Goal: Transaction & Acquisition: Download file/media

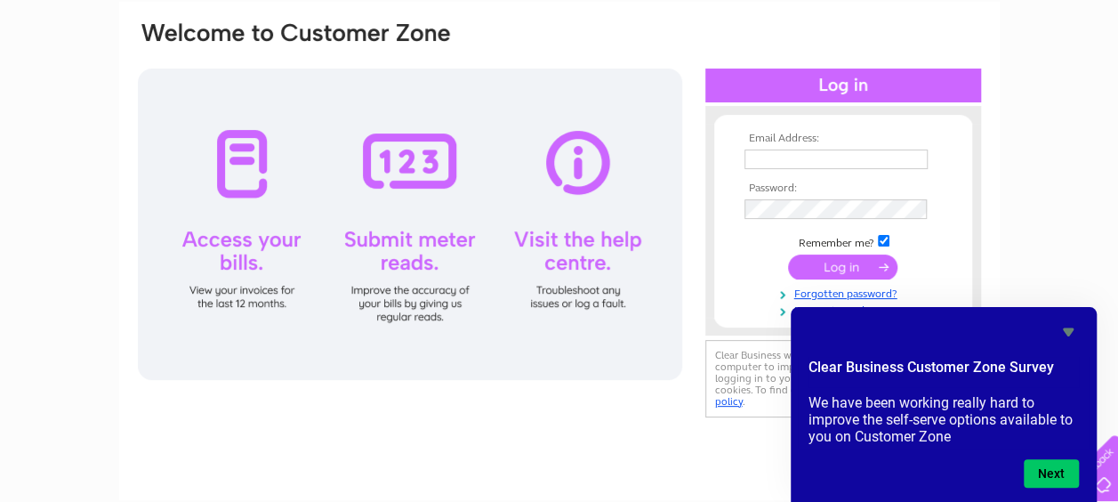
scroll to position [124, 0]
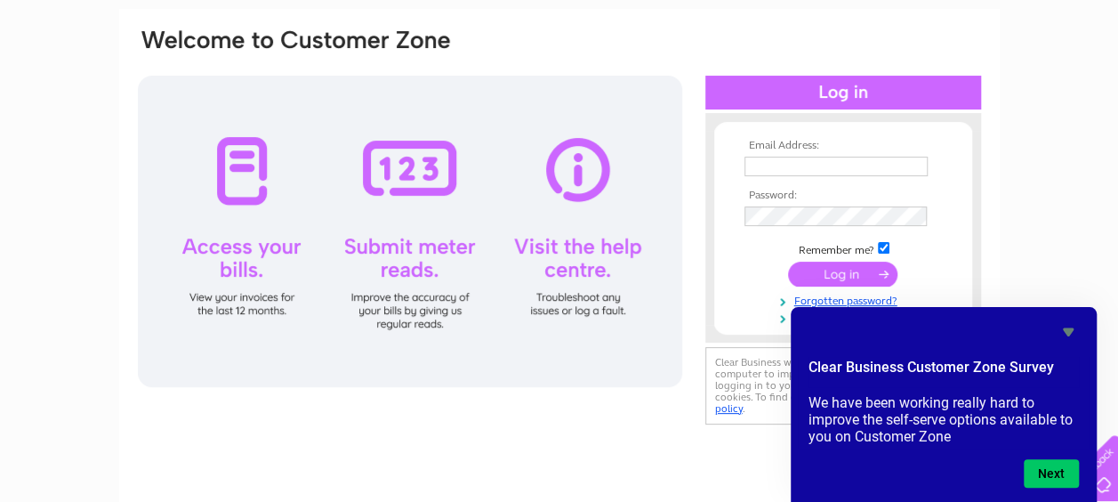
drag, startPoint x: 777, startPoint y: 165, endPoint x: 754, endPoint y: 163, distance: 23.3
click at [754, 163] on input "text" at bounding box center [835, 167] width 183 height 20
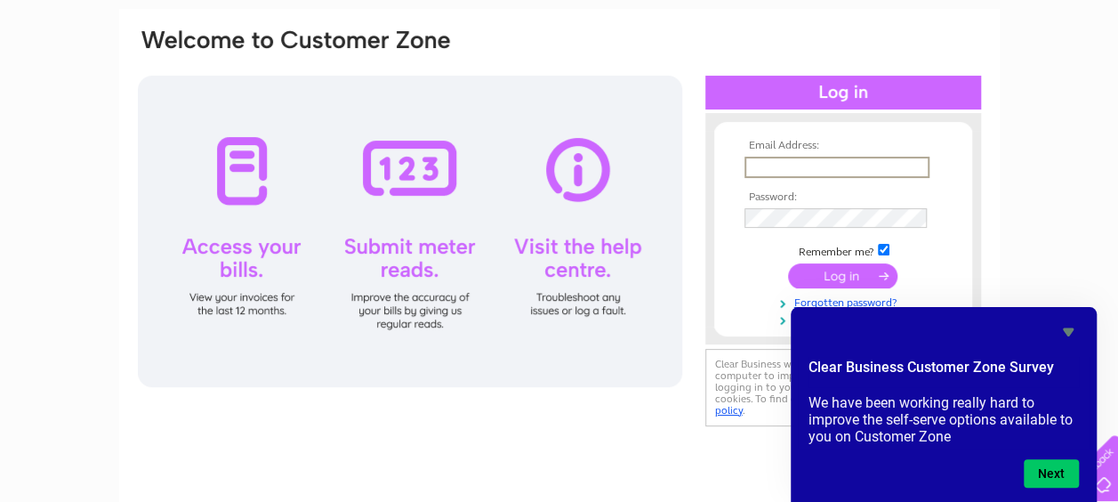
type input "[EMAIL_ADDRESS][DOMAIN_NAME]"
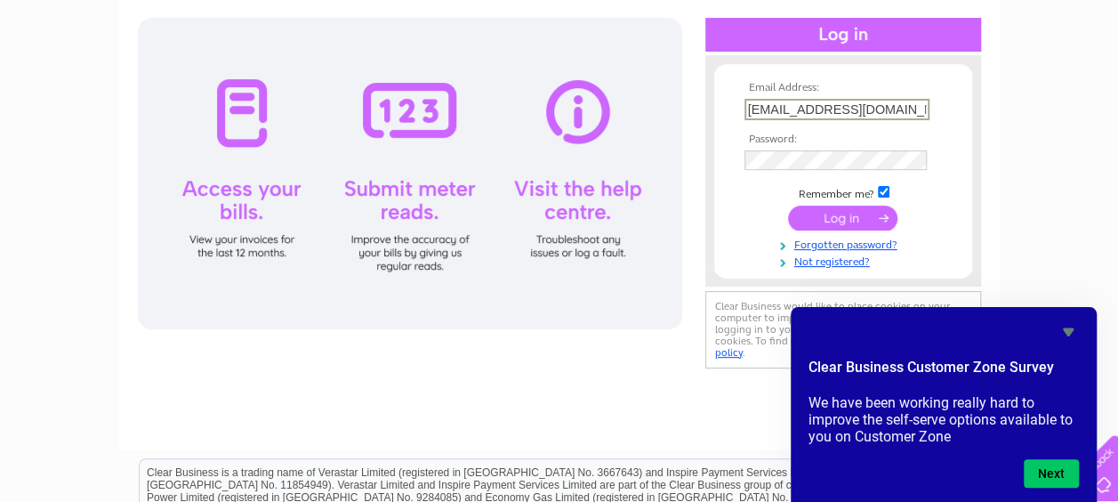
scroll to position [201, 0]
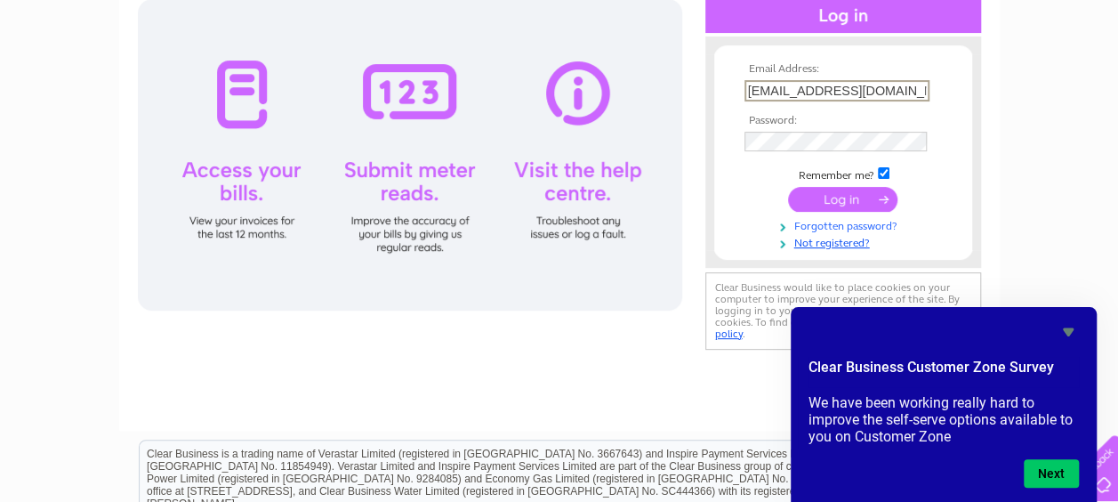
click at [834, 224] on link "Forgotten password?" at bounding box center [845, 224] width 202 height 17
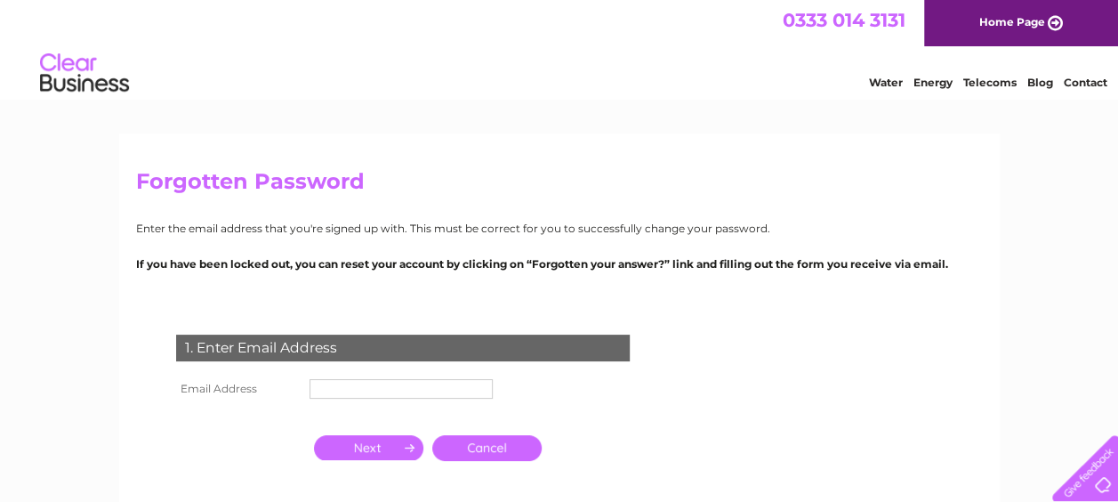
click at [365, 380] on input "text" at bounding box center [400, 389] width 183 height 20
type input "[EMAIL_ADDRESS][DOMAIN_NAME]"
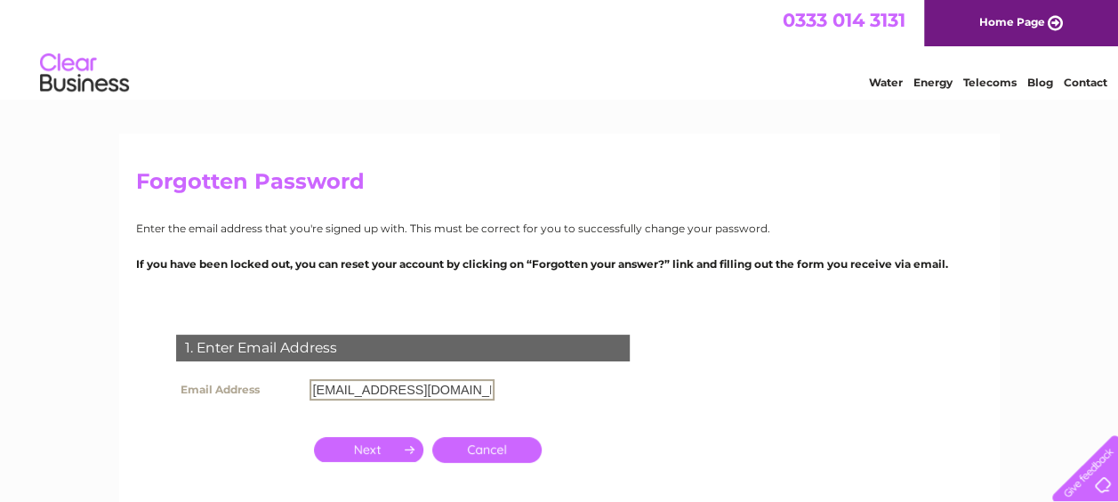
click at [381, 449] on input "button" at bounding box center [368, 449] width 109 height 25
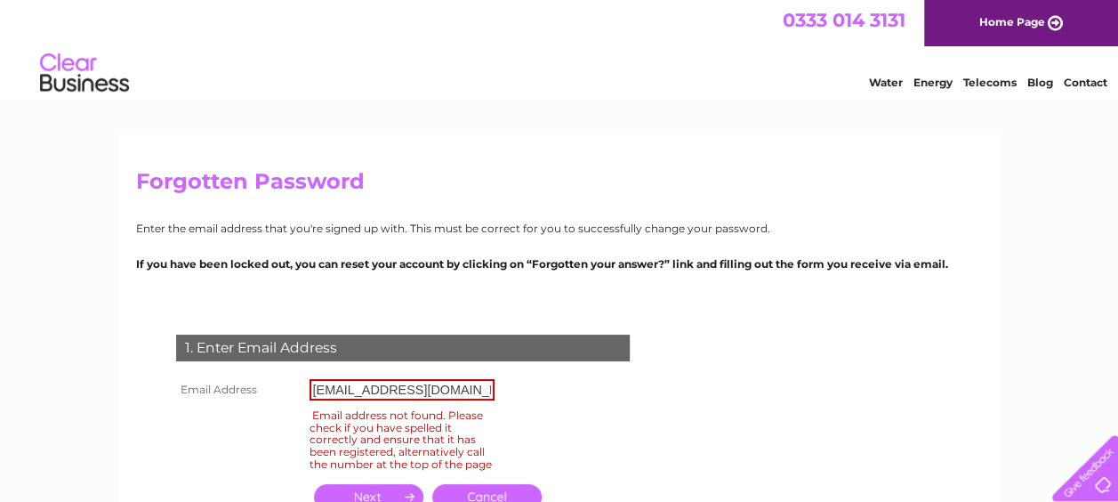
scroll to position [71, 0]
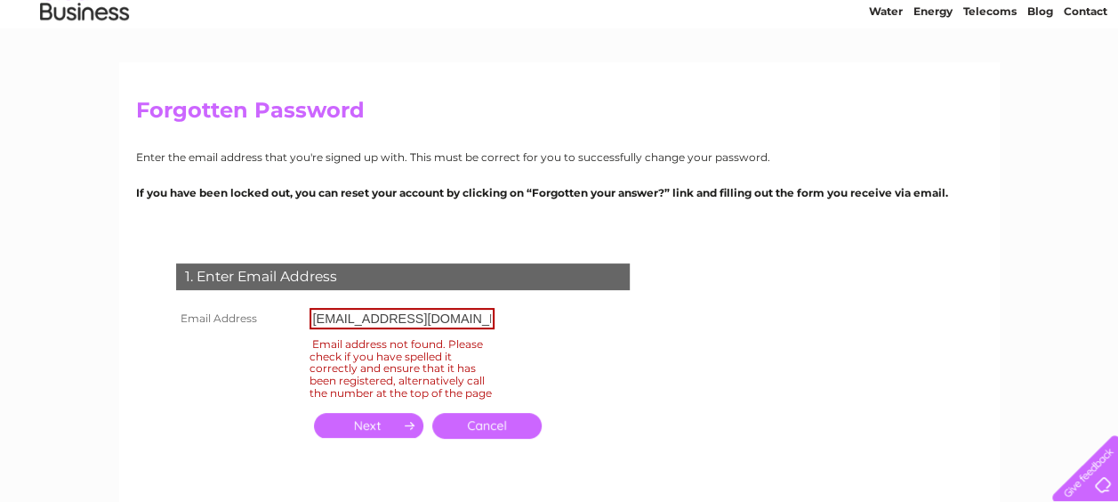
click at [494, 438] on link "Cancel" at bounding box center [486, 426] width 109 height 26
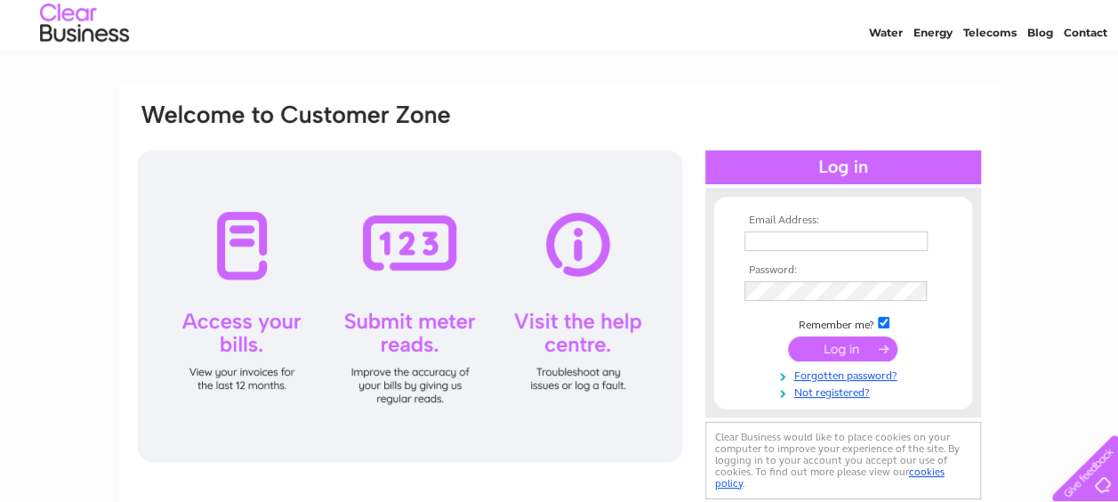
scroll to position [71, 0]
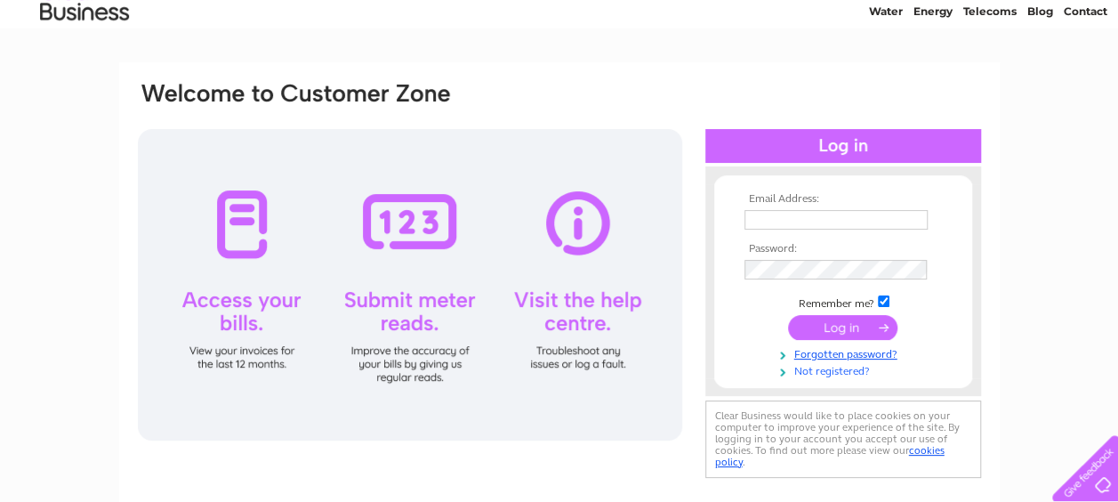
click at [834, 366] on link "Not registered?" at bounding box center [845, 369] width 202 height 17
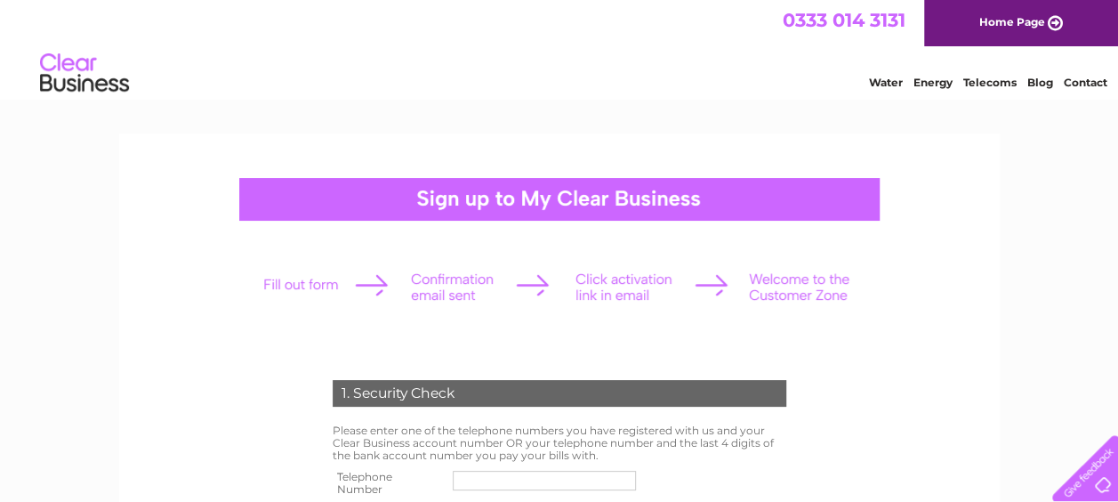
scroll to position [139, 0]
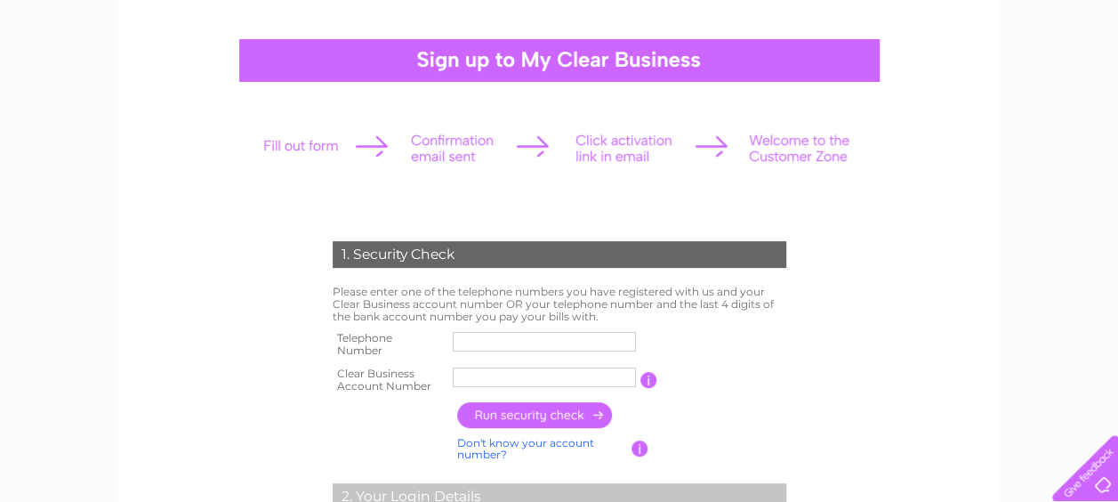
click at [489, 344] on input "text" at bounding box center [544, 342] width 183 height 20
type input "07717472770"
drag, startPoint x: 539, startPoint y: 382, endPoint x: 436, endPoint y: 387, distance: 103.3
click at [436, 387] on tr "Clear Business Account Number Northerly You will find your account number on th…" at bounding box center [559, 380] width 462 height 36
type input "02007696"
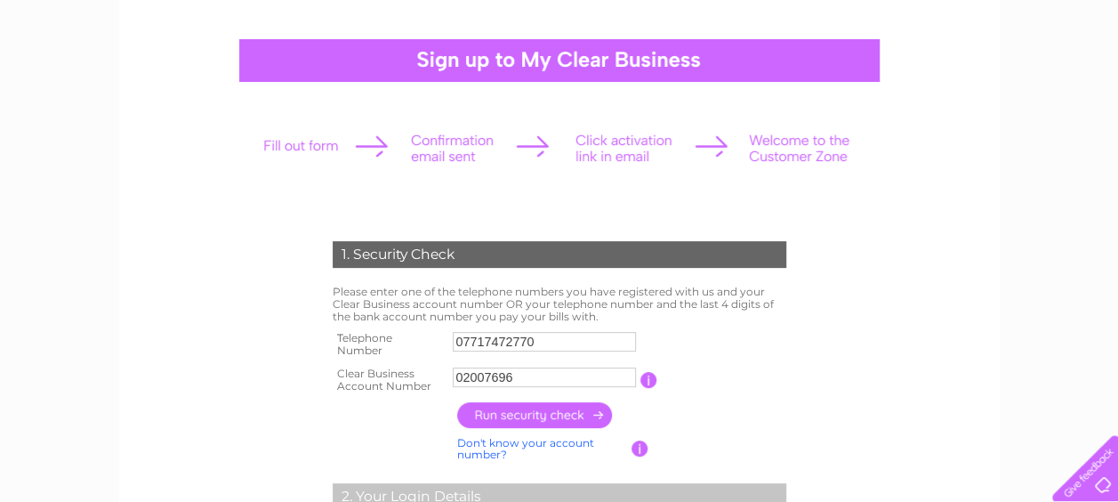
click at [555, 411] on input "button" at bounding box center [535, 415] width 157 height 26
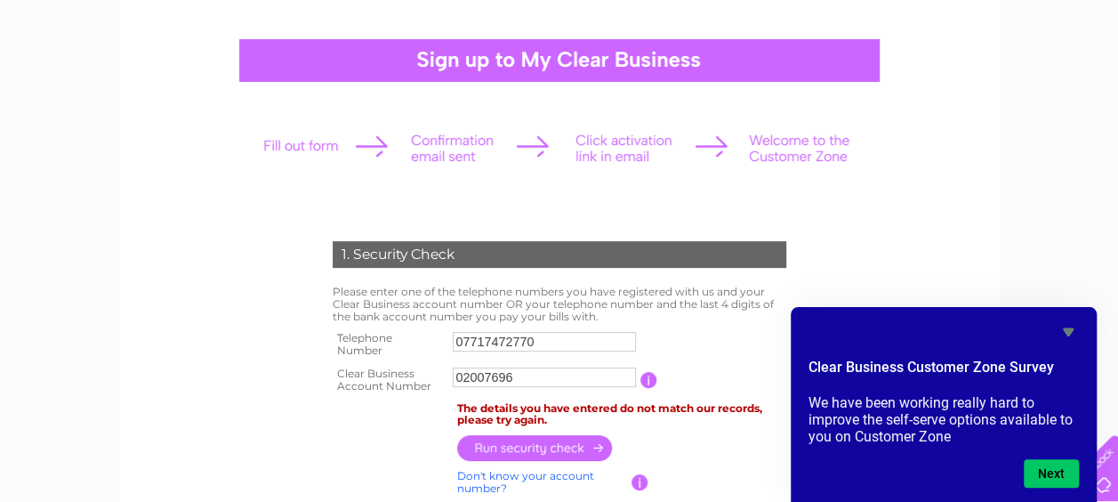
click at [518, 477] on link "Don't know your account number?" at bounding box center [525, 482] width 137 height 26
click at [642, 478] on input "button" at bounding box center [639, 482] width 17 height 16
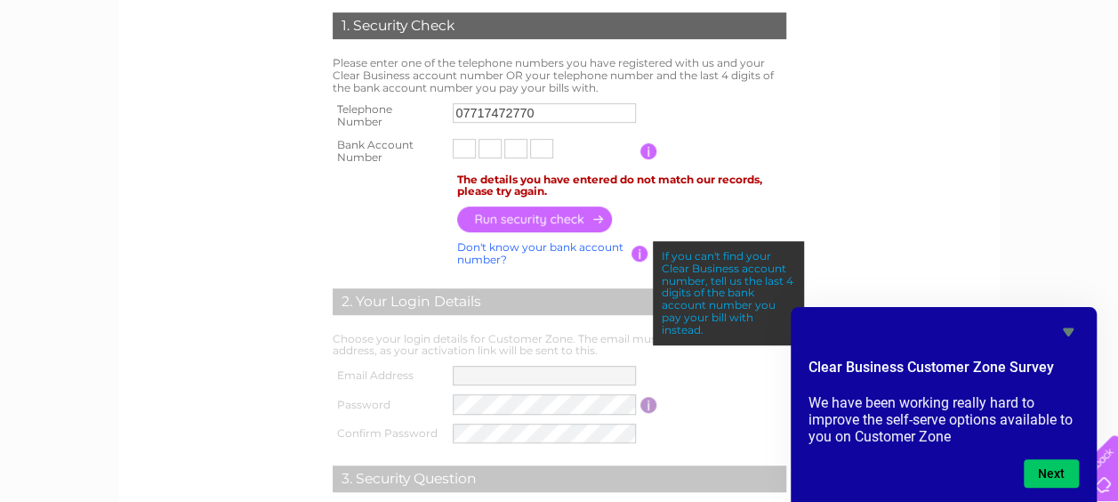
scroll to position [384, 0]
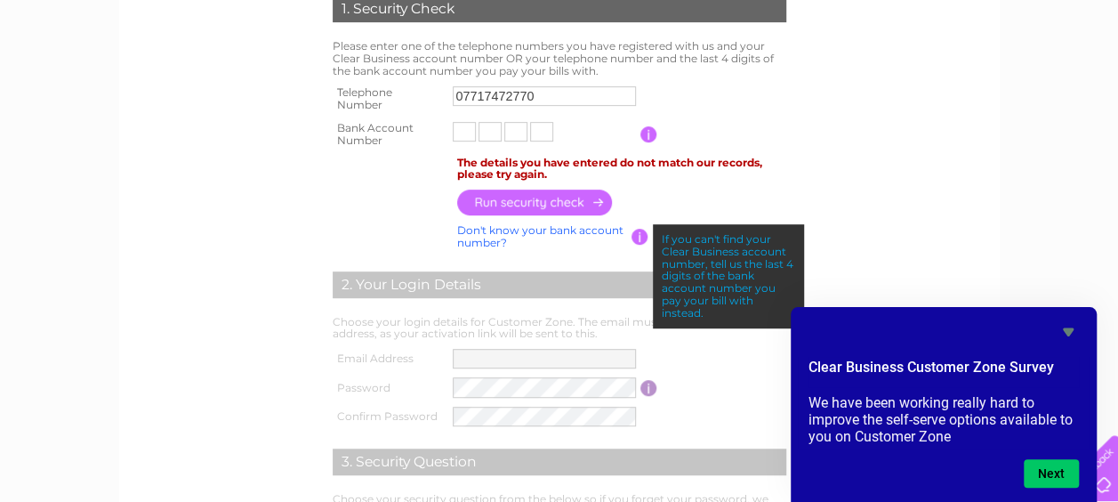
click at [464, 133] on input "text" at bounding box center [464, 132] width 23 height 20
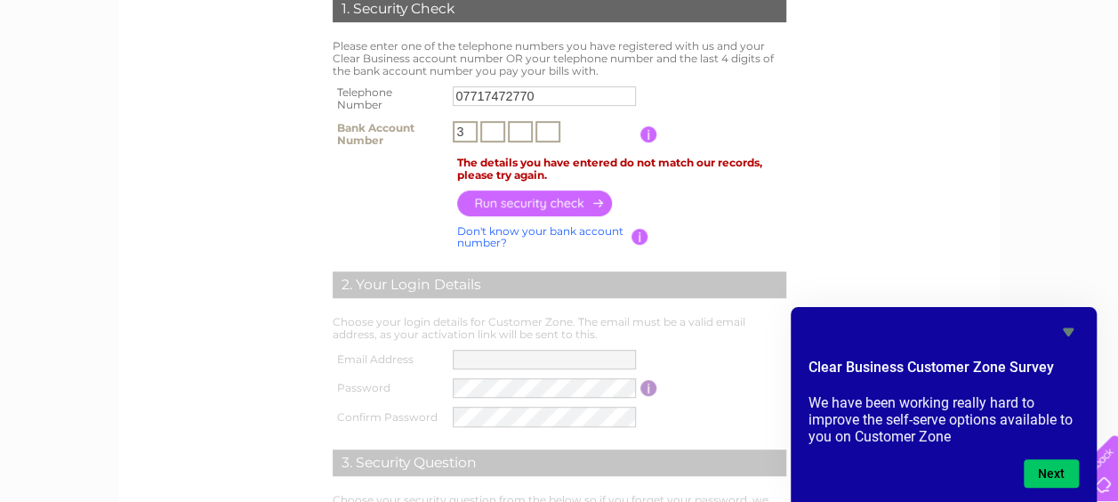
type input "3"
click at [498, 129] on input "text" at bounding box center [492, 131] width 25 height 21
type input "1"
click at [525, 128] on input "text" at bounding box center [520, 131] width 25 height 21
type input "5"
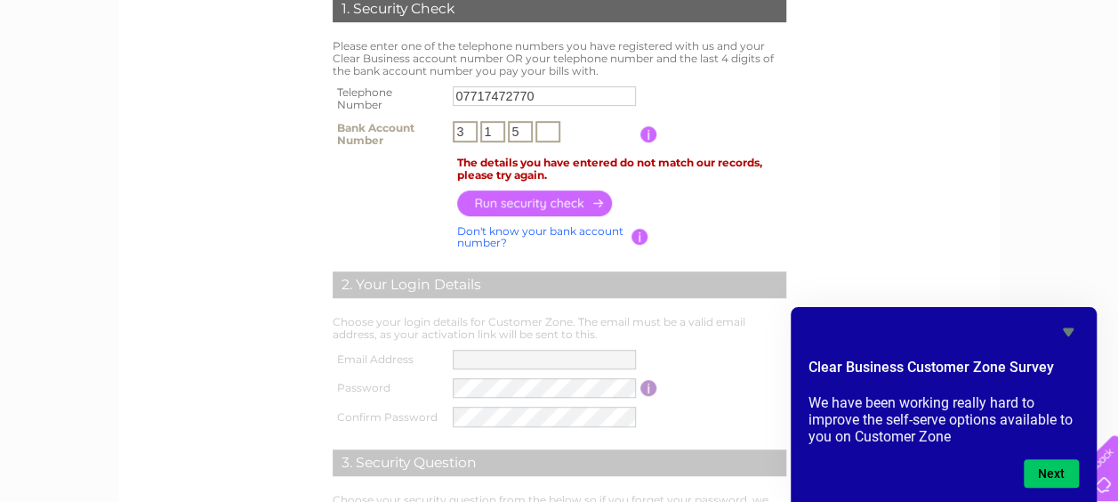
click at [553, 133] on input "text" at bounding box center [547, 131] width 25 height 21
type input "7"
click at [564, 209] on input "button" at bounding box center [535, 203] width 157 height 26
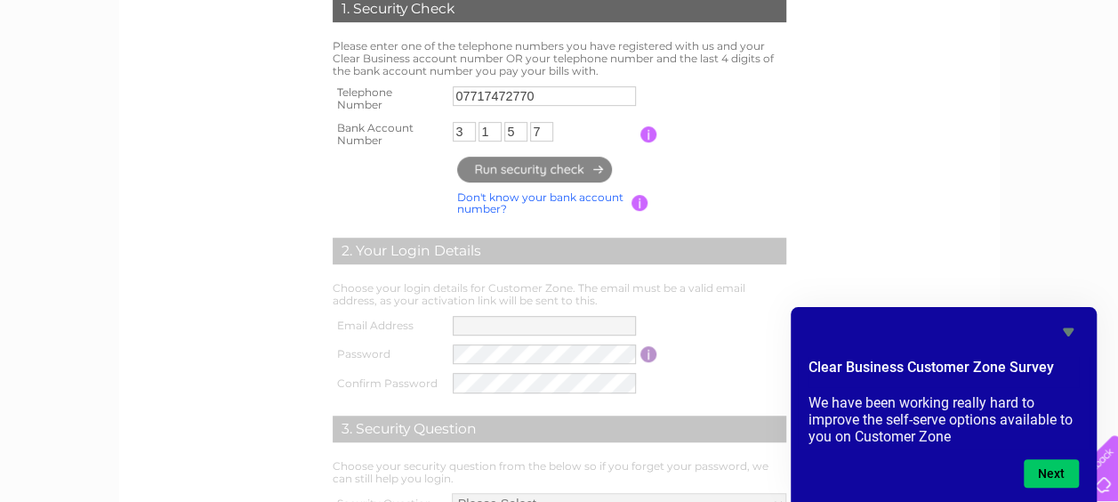
type input "ba***@ly********"
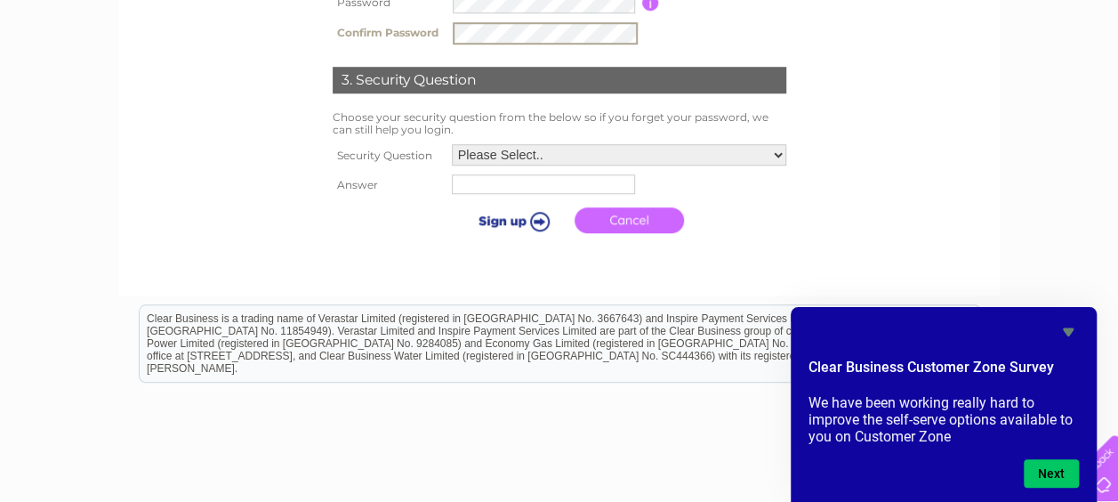
scroll to position [671, 0]
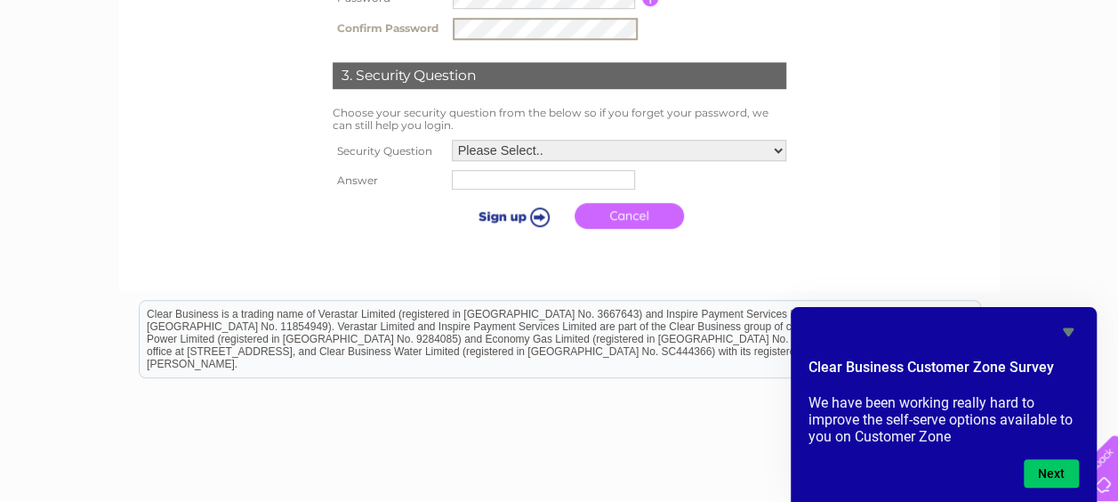
click at [775, 150] on select "Please Select.. In what town or city was your first job? In what town or city d…" at bounding box center [619, 150] width 334 height 21
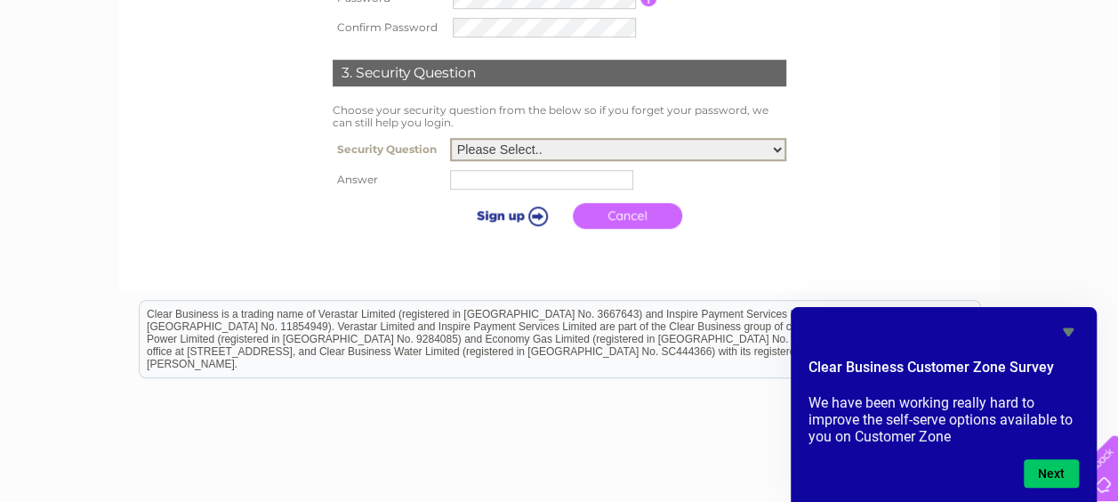
select select "4"
click at [450, 139] on select "Please Select.. In what town or city was your first job? In what town or city d…" at bounding box center [618, 149] width 336 height 23
click at [462, 185] on input "text" at bounding box center [541, 180] width 183 height 20
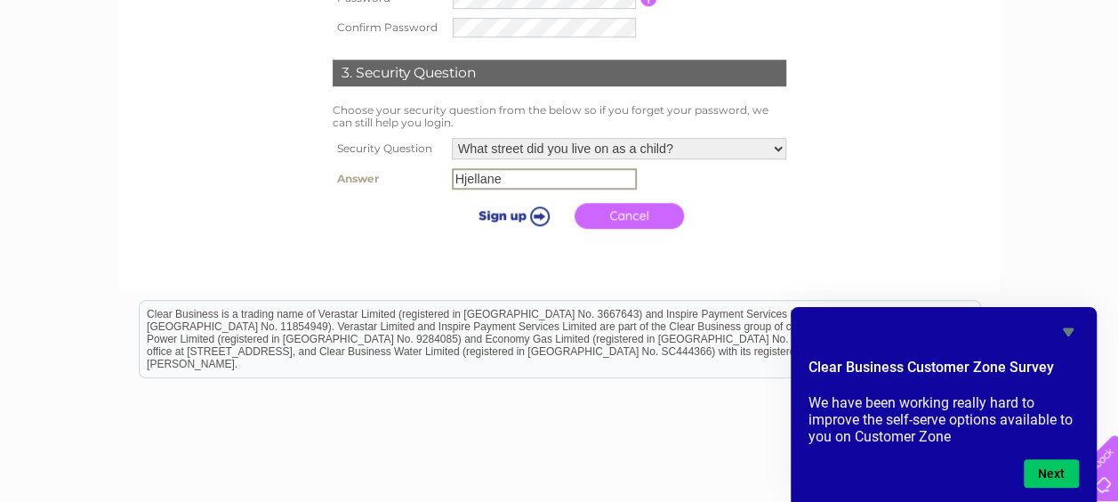
type input "Hjellane"
click at [546, 213] on input "submit" at bounding box center [510, 215] width 109 height 25
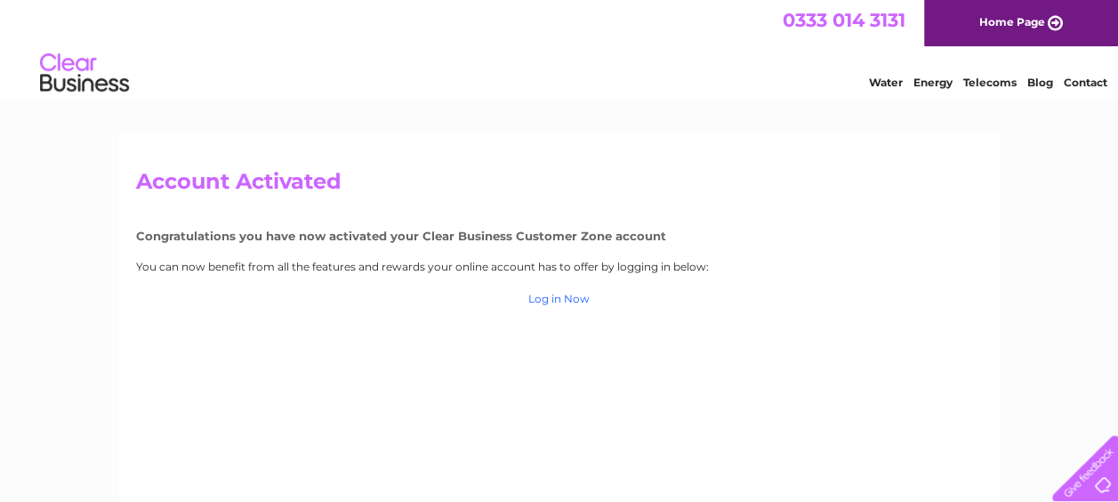
click at [553, 300] on link "Log in Now" at bounding box center [558, 298] width 61 height 13
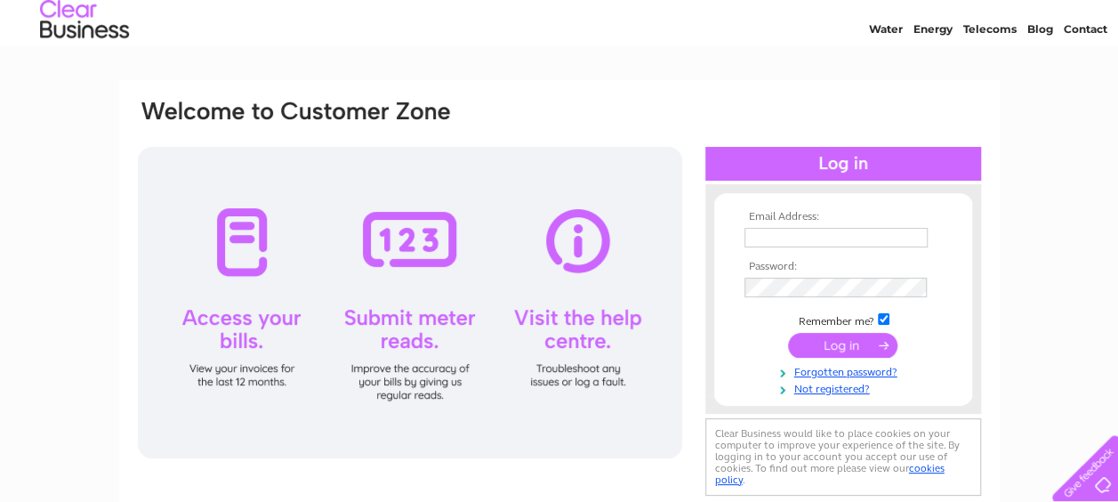
scroll to position [82, 0]
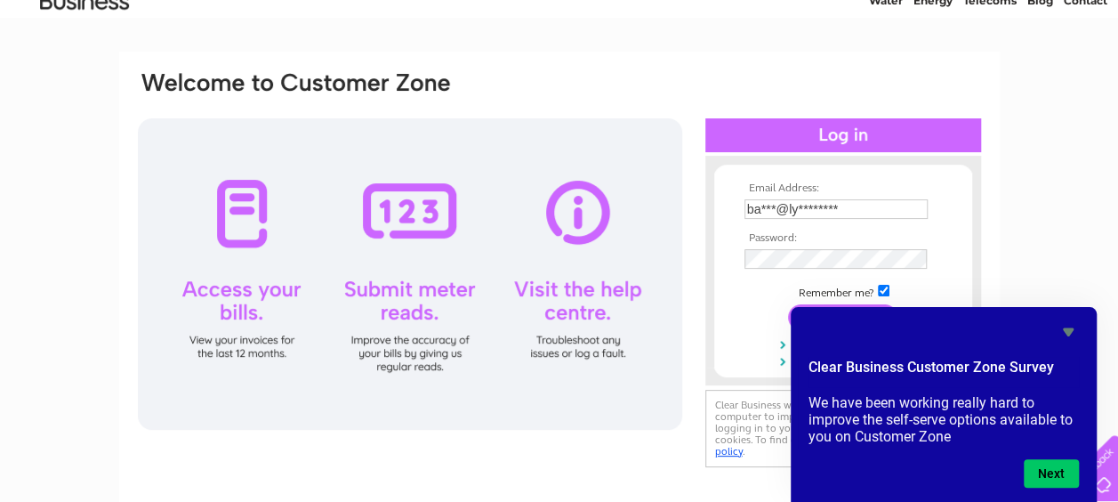
click at [751, 309] on tbody "Email Address: ba***@ly******** Password: Remember me?" at bounding box center [843, 274] width 206 height 185
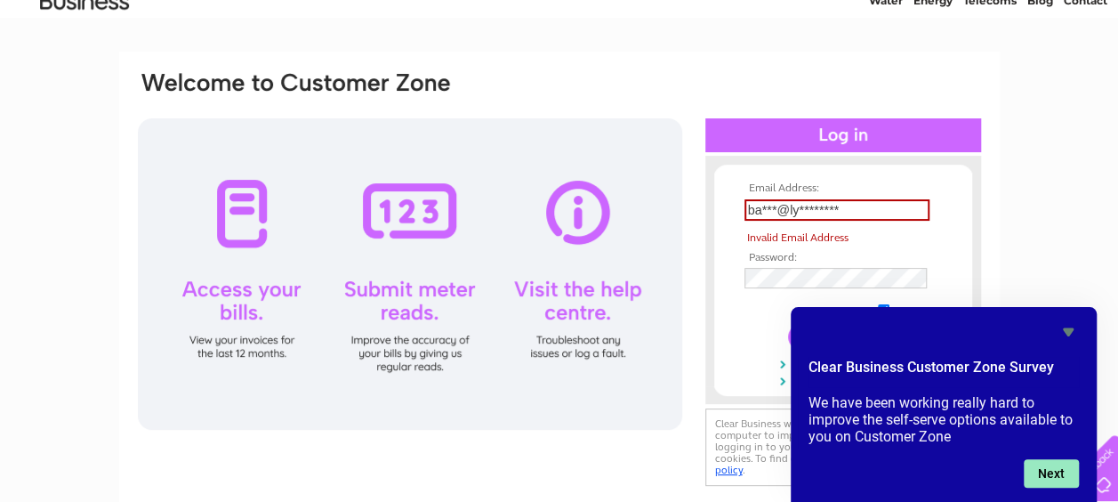
click at [1055, 462] on button "Next" at bounding box center [1051, 473] width 55 height 28
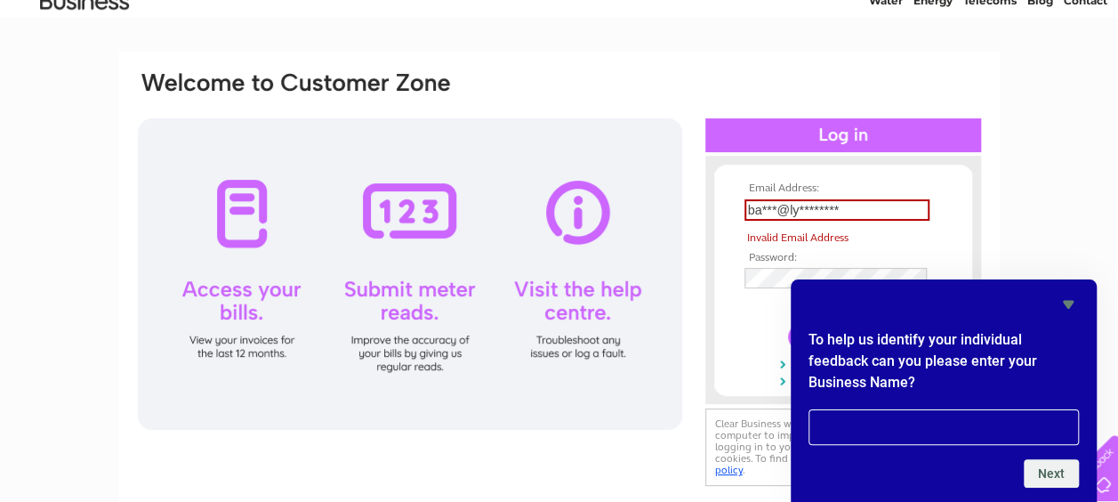
click at [1071, 304] on icon "Hide survey" at bounding box center [1068, 305] width 11 height 8
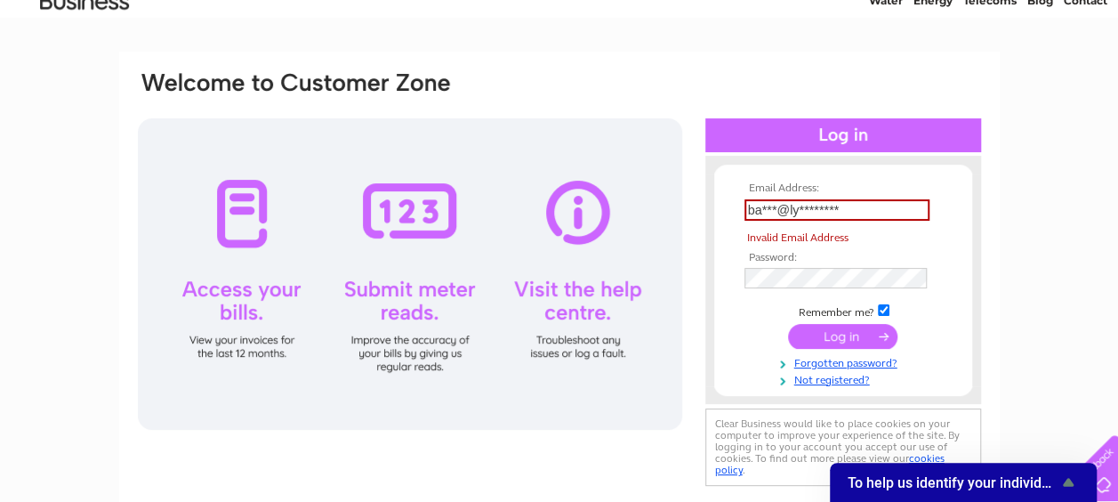
click at [847, 336] on input "submit" at bounding box center [842, 336] width 109 height 25
click at [830, 336] on input "submit" at bounding box center [842, 336] width 109 height 25
click at [726, 276] on form "Email Address: ba***@ly******** Invalid Email Address Password:" at bounding box center [843, 285] width 258 height 206
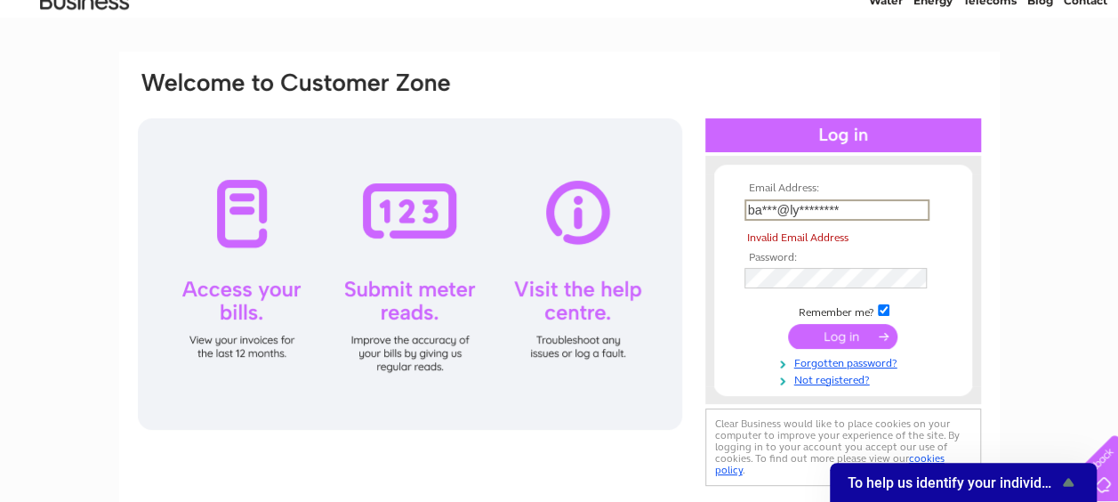
drag, startPoint x: 853, startPoint y: 206, endPoint x: 731, endPoint y: 212, distance: 121.9
click at [726, 210] on form "Email Address: ba***@ly******** Invalid Email Address Password:" at bounding box center [843, 284] width 258 height 204
type input "[EMAIL_ADDRESS][DOMAIN_NAME]"
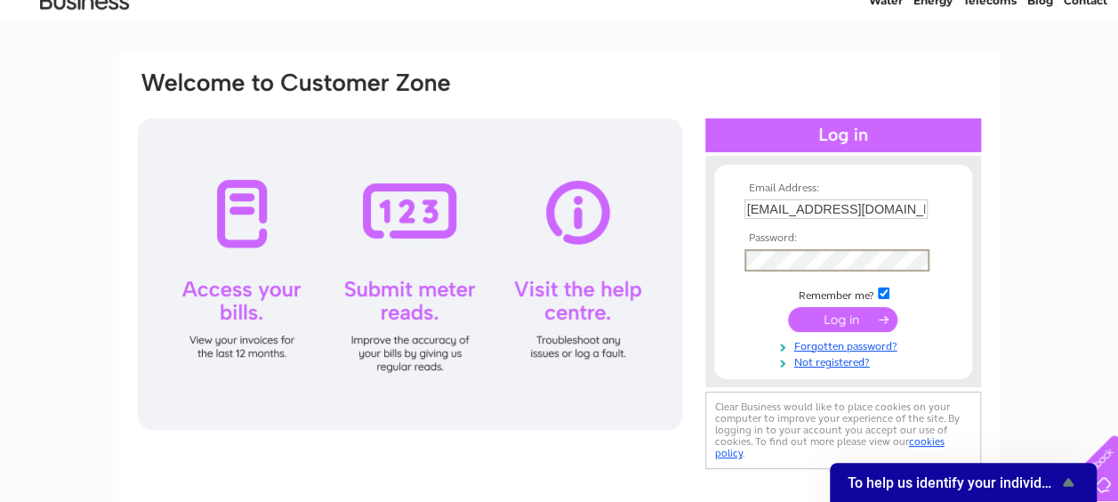
click at [711, 256] on div "Email Address: baard@lyngnes.no Password:" at bounding box center [843, 271] width 276 height 196
click at [744, 301] on tbody "Email Address: baard@lyngnes.no Password: Remember me?" at bounding box center [843, 274] width 206 height 185
click at [834, 309] on input "submit" at bounding box center [842, 316] width 109 height 25
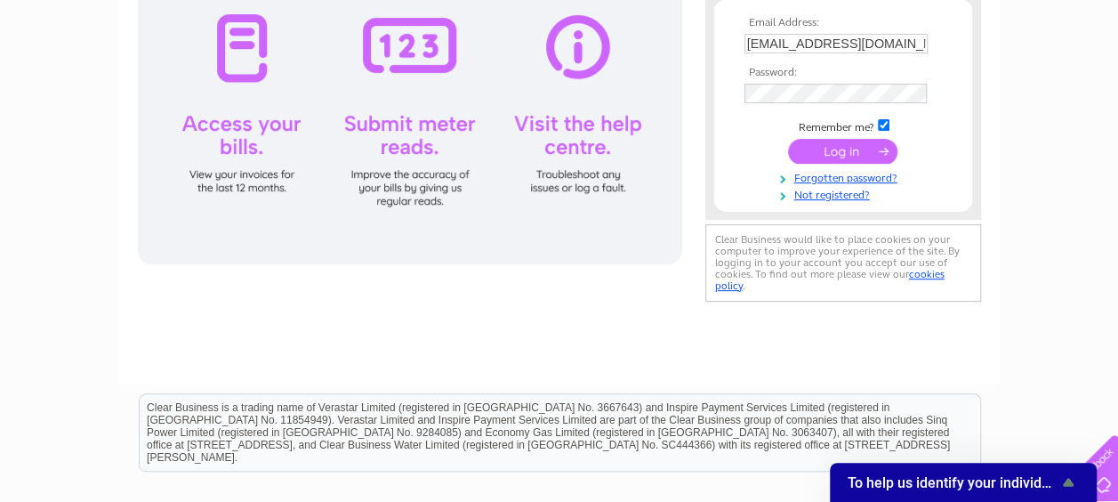
scroll to position [266, 0]
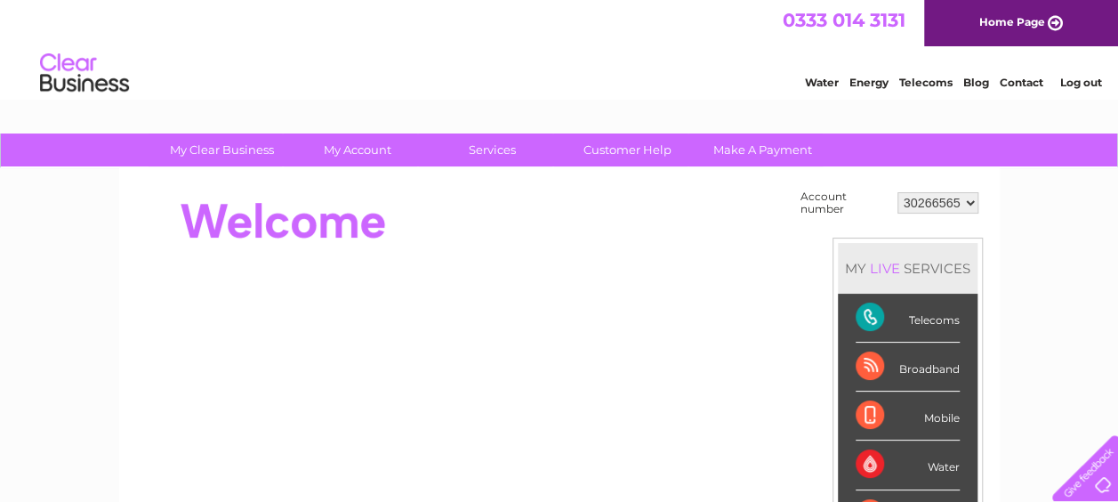
click at [904, 202] on select "30266565" at bounding box center [937, 202] width 81 height 21
click at [897, 192] on select "30266565" at bounding box center [937, 202] width 81 height 21
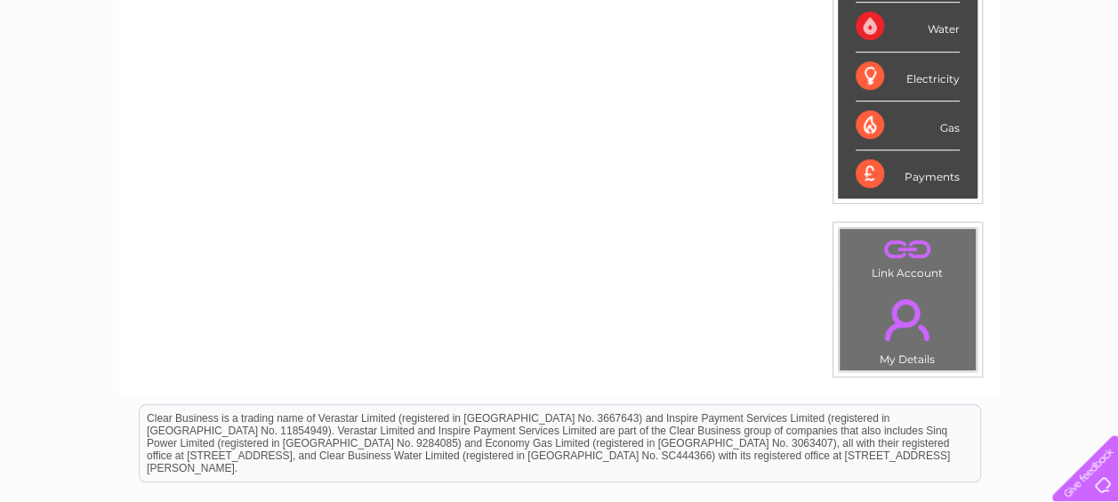
scroll to position [491, 0]
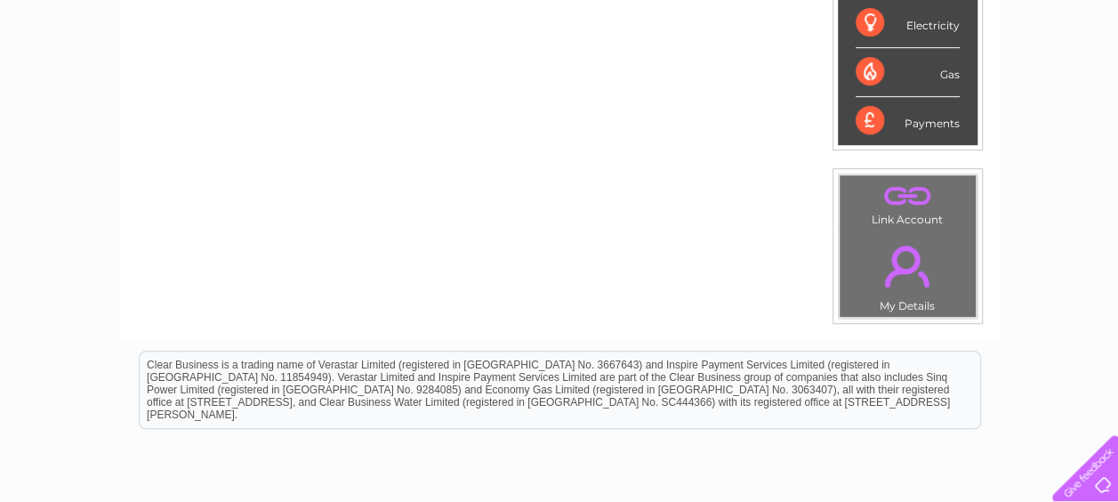
click at [894, 266] on link "." at bounding box center [907, 266] width 127 height 62
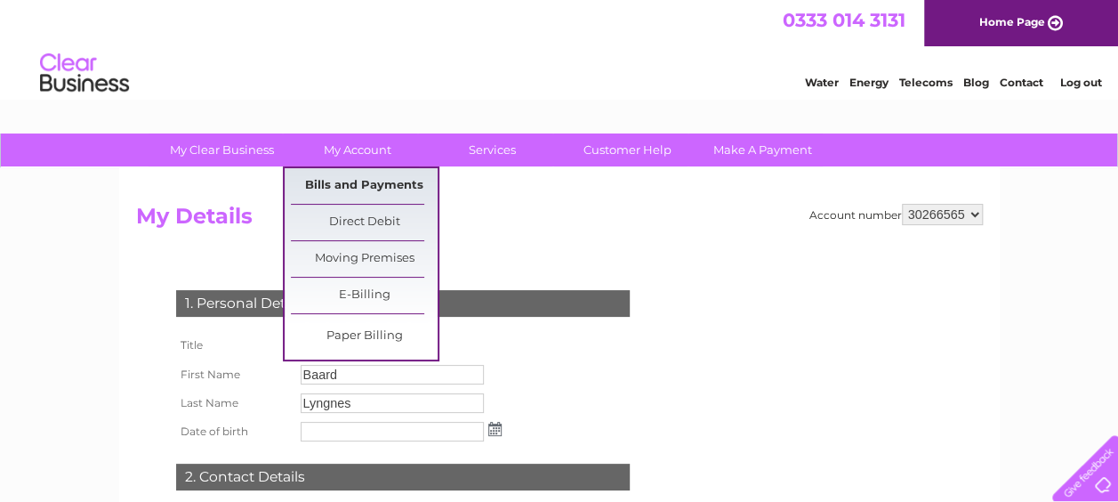
click at [343, 180] on link "Bills and Payments" at bounding box center [364, 186] width 147 height 36
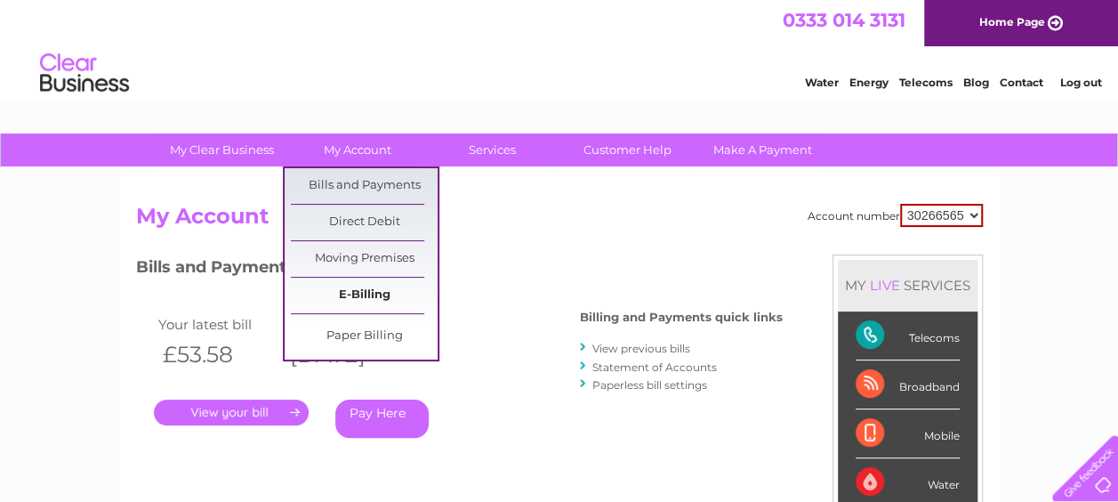
click at [372, 292] on link "E-Billing" at bounding box center [364, 295] width 147 height 36
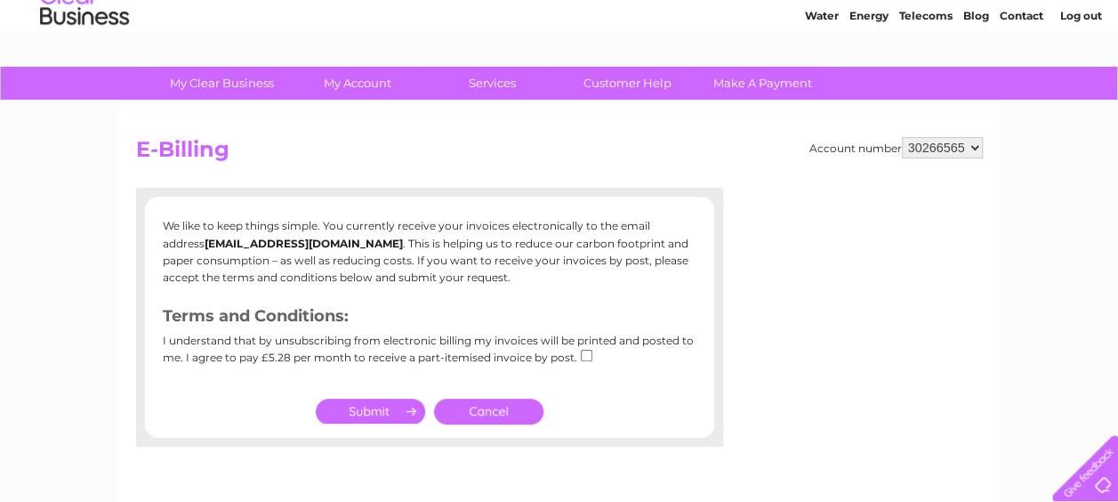
scroll to position [141, 0]
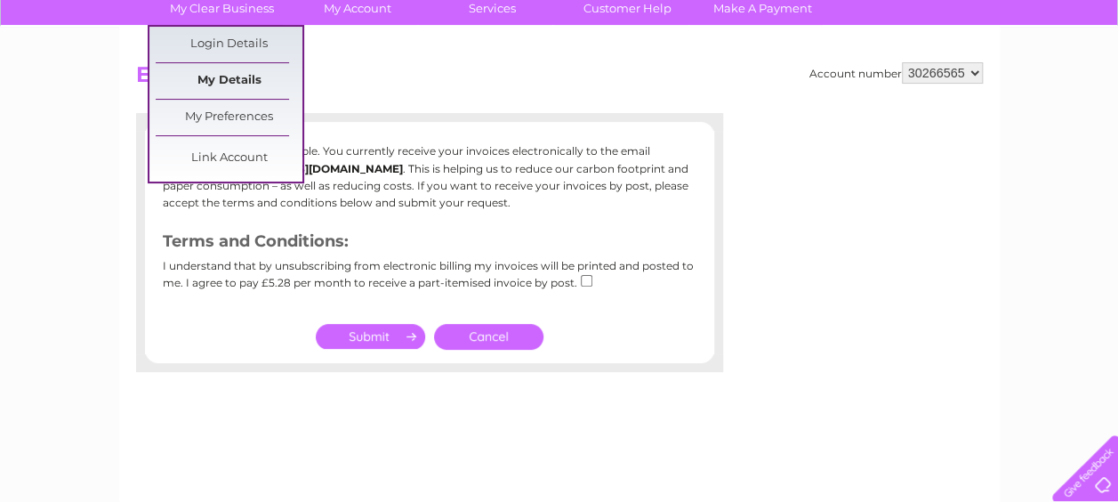
click at [249, 81] on link "My Details" at bounding box center [229, 81] width 147 height 36
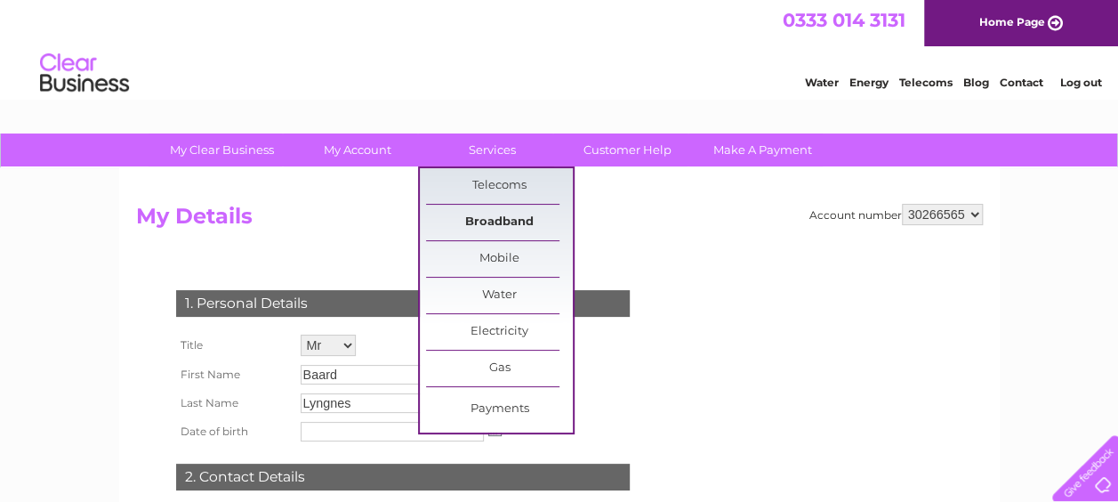
click at [498, 219] on link "Broadband" at bounding box center [499, 223] width 147 height 36
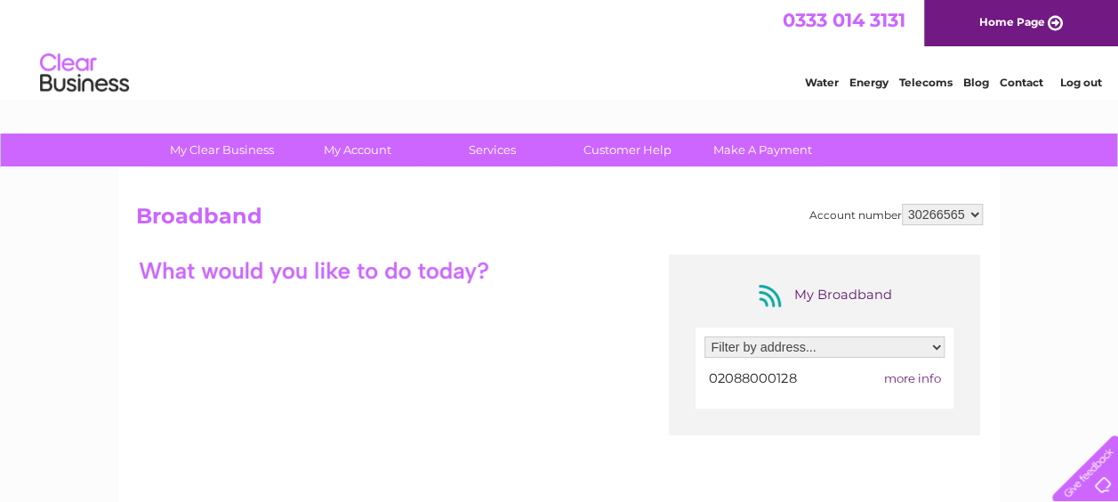
click at [934, 352] on select "Filter by address... 26 Myddleton Avenue, Finsbury Park, London, London, N4 2DP" at bounding box center [824, 346] width 240 height 21
select select "2497900"
click at [704, 336] on select "Filter by address... 26 Myddleton Avenue, Finsbury Park, London, London, N4 2DP" at bounding box center [824, 346] width 240 height 21
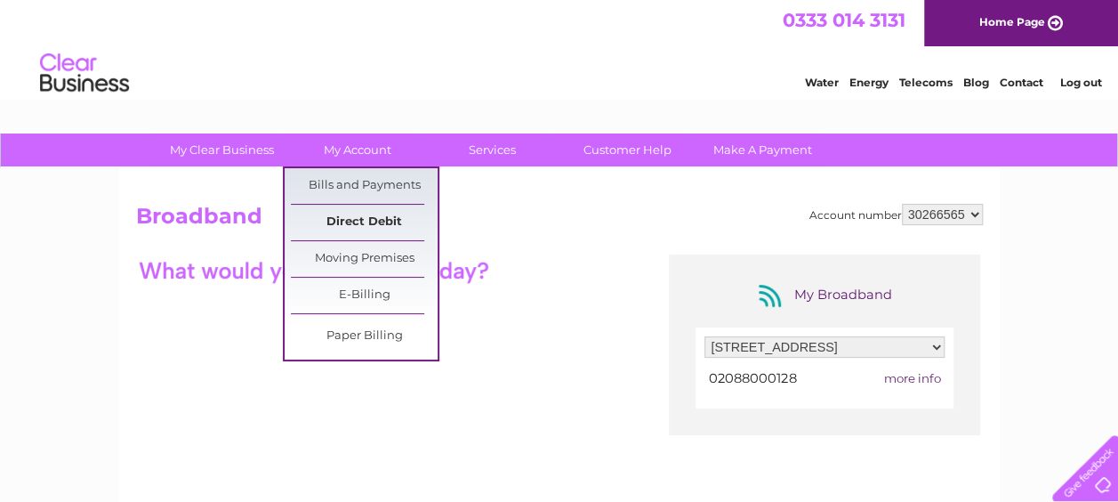
click at [370, 213] on link "Direct Debit" at bounding box center [364, 223] width 147 height 36
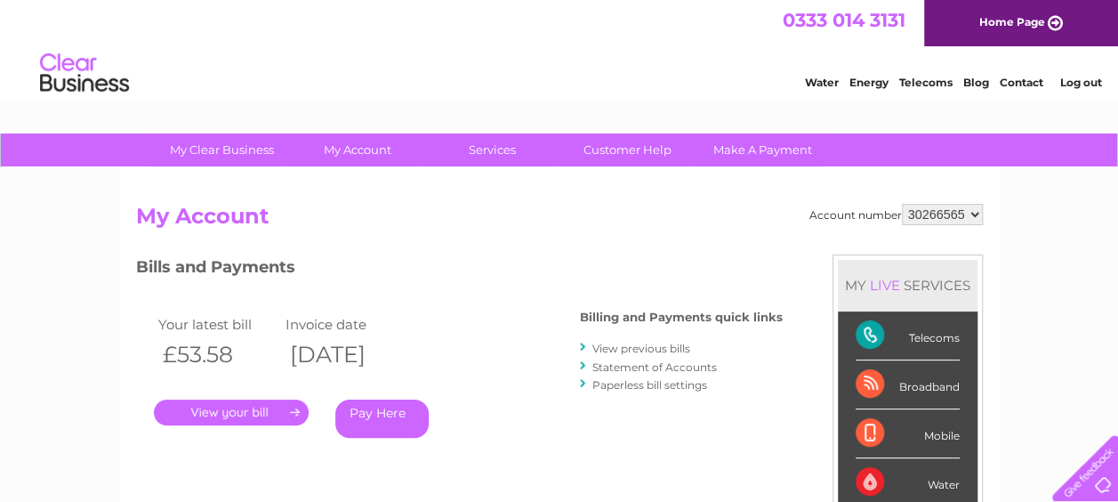
click at [268, 414] on link "." at bounding box center [231, 412] width 155 height 26
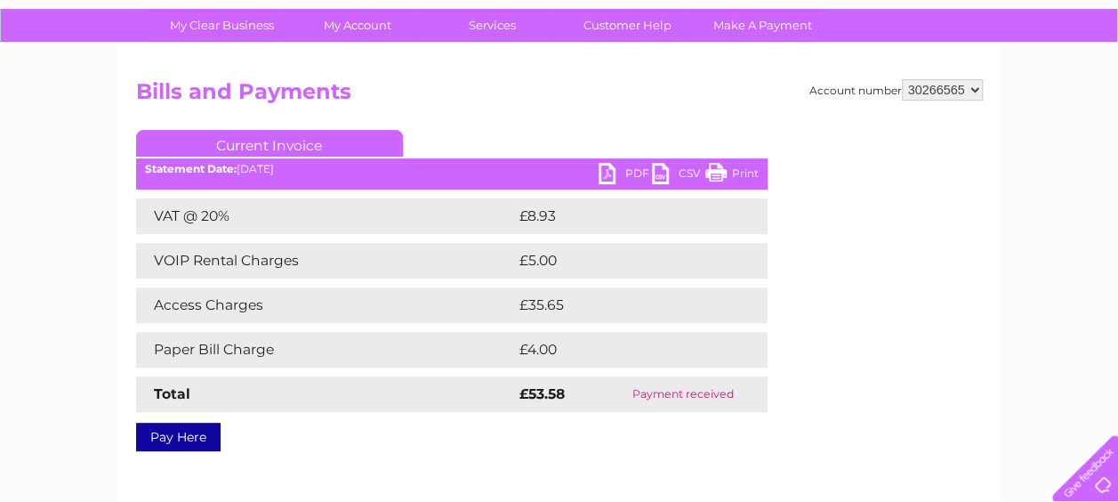
scroll to position [114, 0]
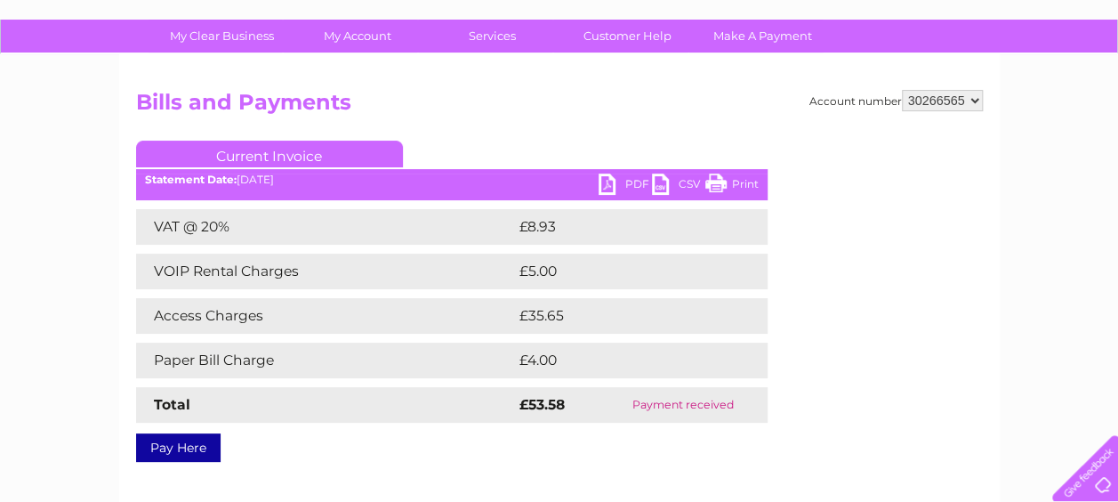
click at [321, 302] on td "Access Charges" at bounding box center [325, 316] width 379 height 36
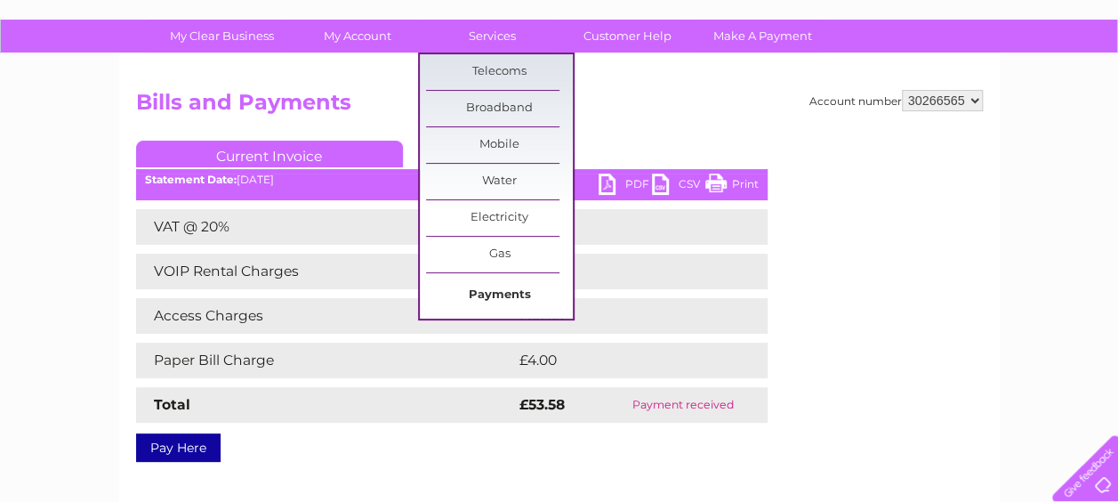
click at [488, 285] on link "Payments" at bounding box center [499, 295] width 147 height 36
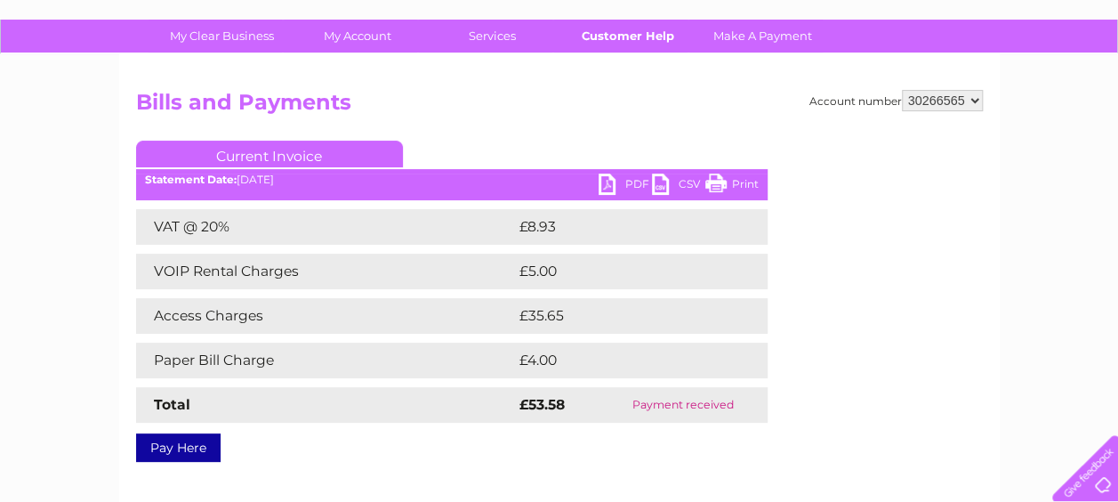
click at [649, 32] on link "Customer Help" at bounding box center [627, 36] width 147 height 33
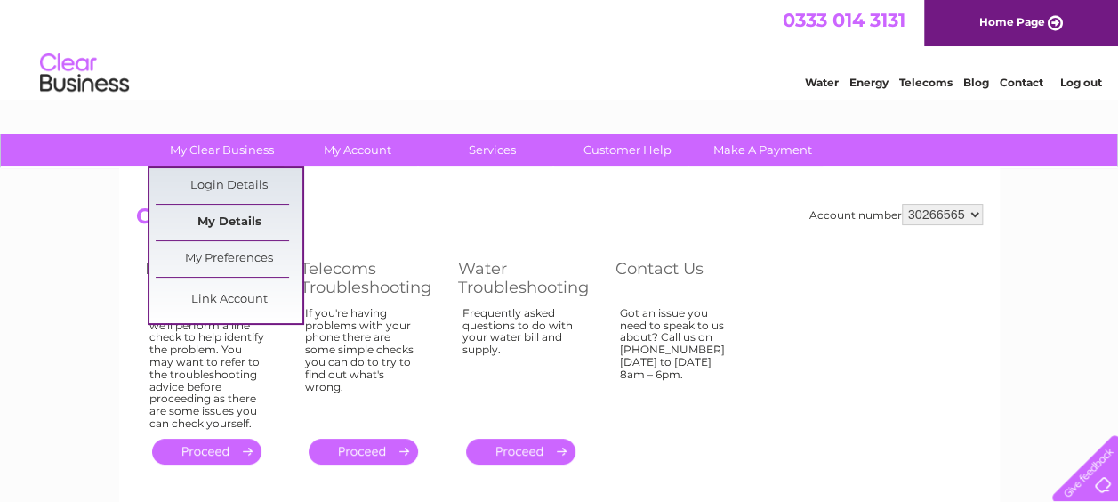
click at [244, 225] on link "My Details" at bounding box center [229, 223] width 147 height 36
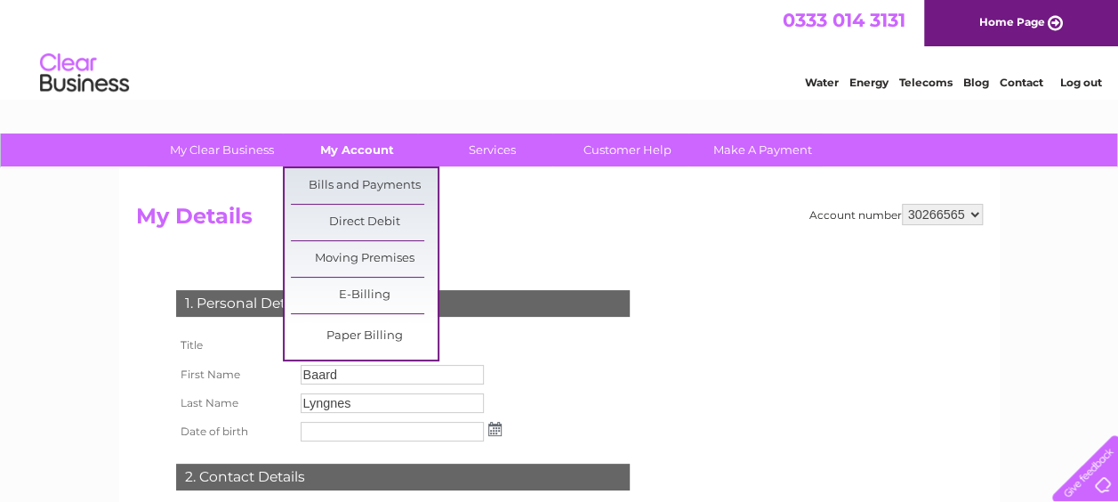
click at [359, 153] on link "My Account" at bounding box center [357, 149] width 147 height 33
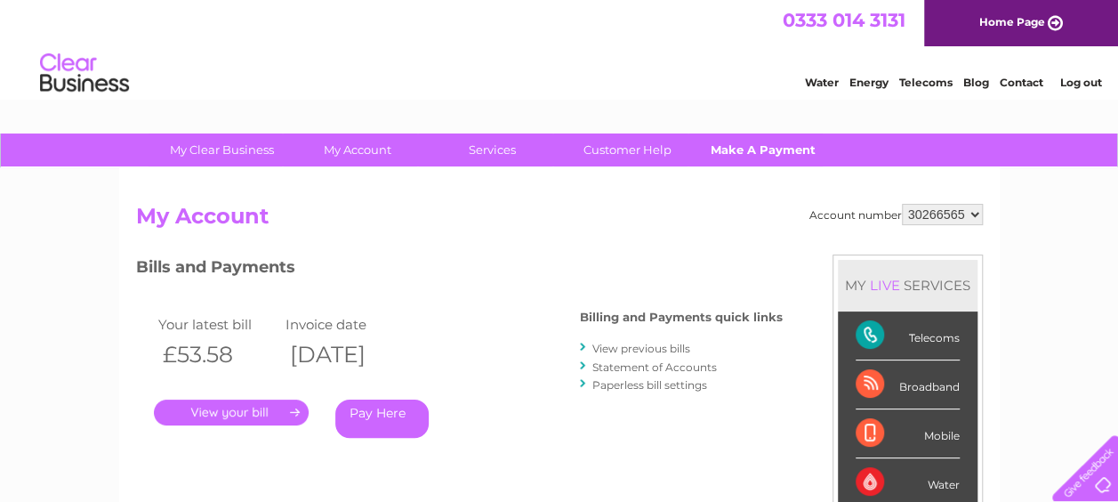
click at [775, 149] on link "Make A Payment" at bounding box center [762, 149] width 147 height 33
click at [622, 345] on link "View previous bills" at bounding box center [641, 347] width 98 height 13
click at [583, 347] on div at bounding box center [584, 347] width 8 height 17
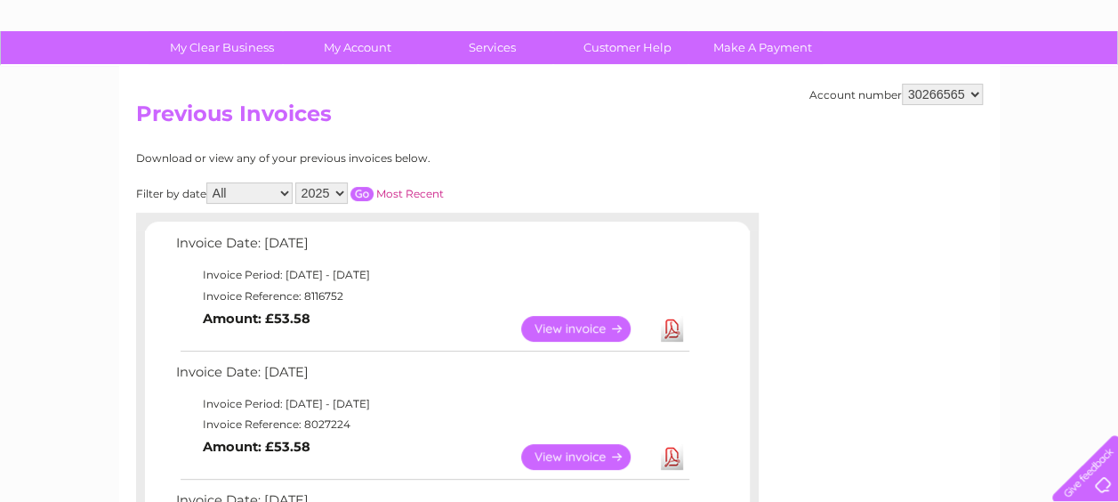
scroll to position [112, 0]
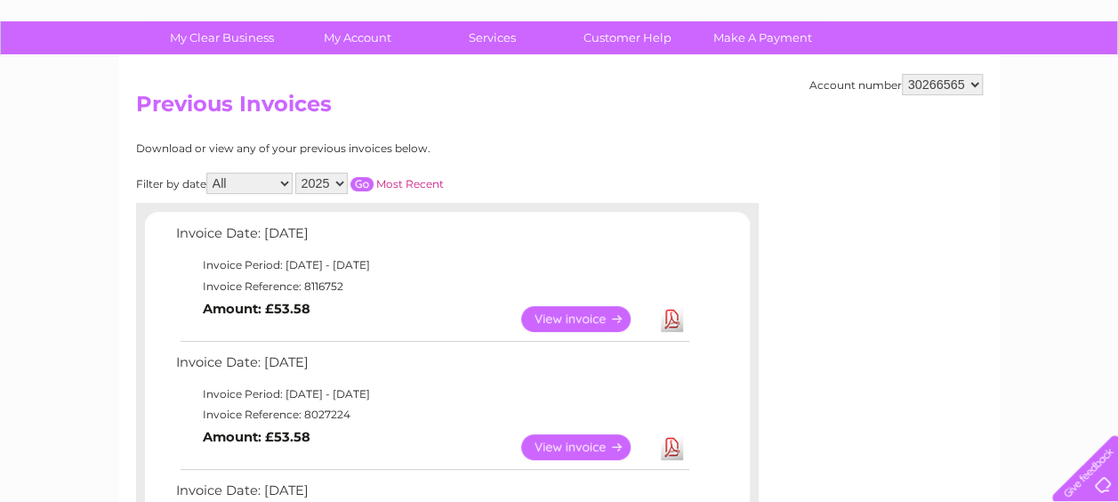
click at [285, 183] on select "All January February March April May June July August September October Novembe…" at bounding box center [249, 183] width 86 height 21
click at [342, 179] on select "2025 2024 2023" at bounding box center [321, 183] width 52 height 21
select select "2024"
click at [296, 173] on select "2025 2024 2023" at bounding box center [321, 183] width 52 height 21
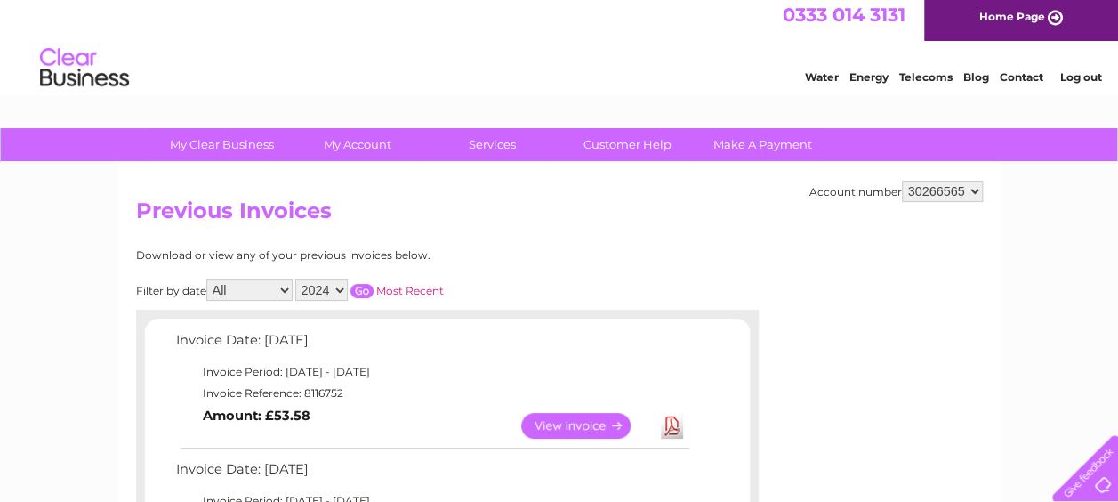
scroll to position [0, 0]
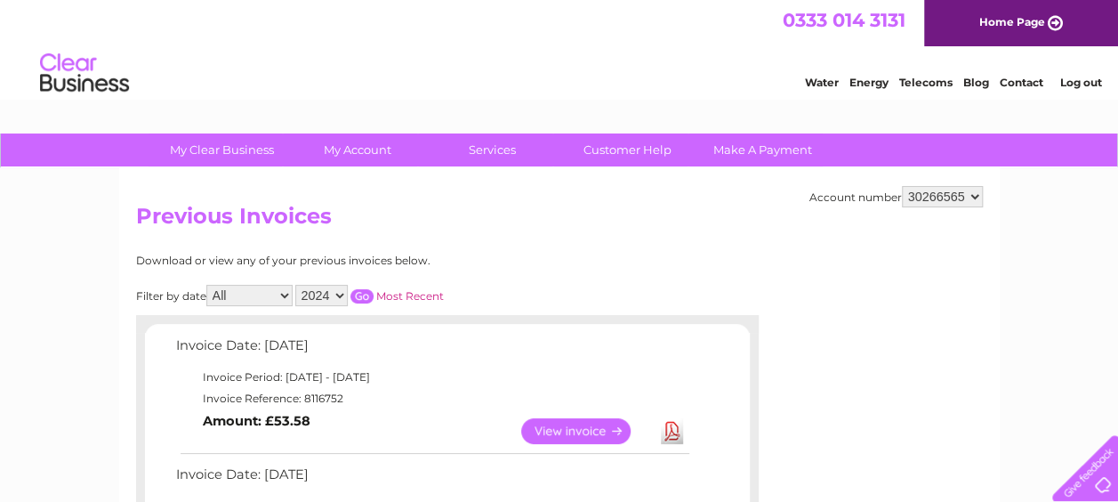
click at [360, 293] on input "button" at bounding box center [361, 296] width 23 height 14
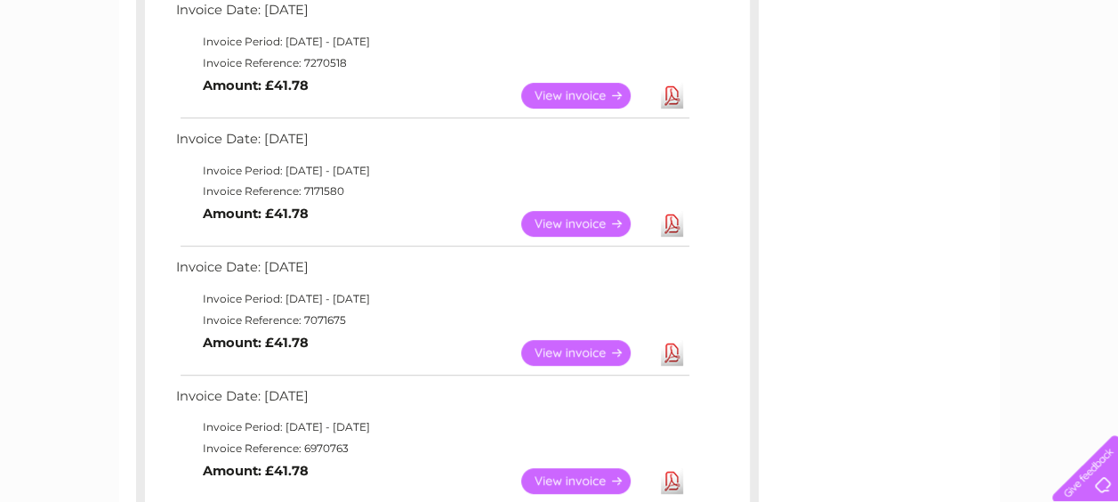
scroll to position [236, 0]
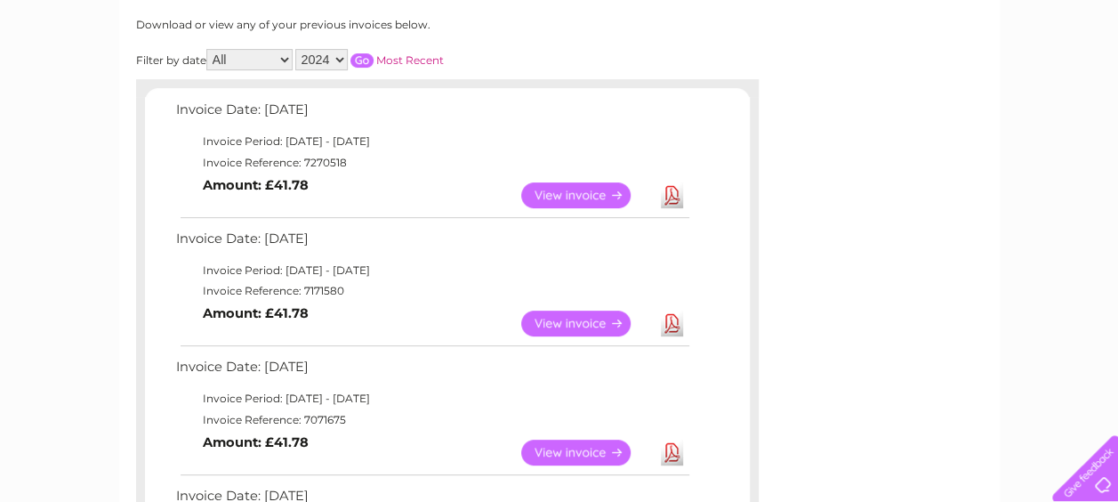
click at [622, 193] on link "View" at bounding box center [586, 195] width 131 height 26
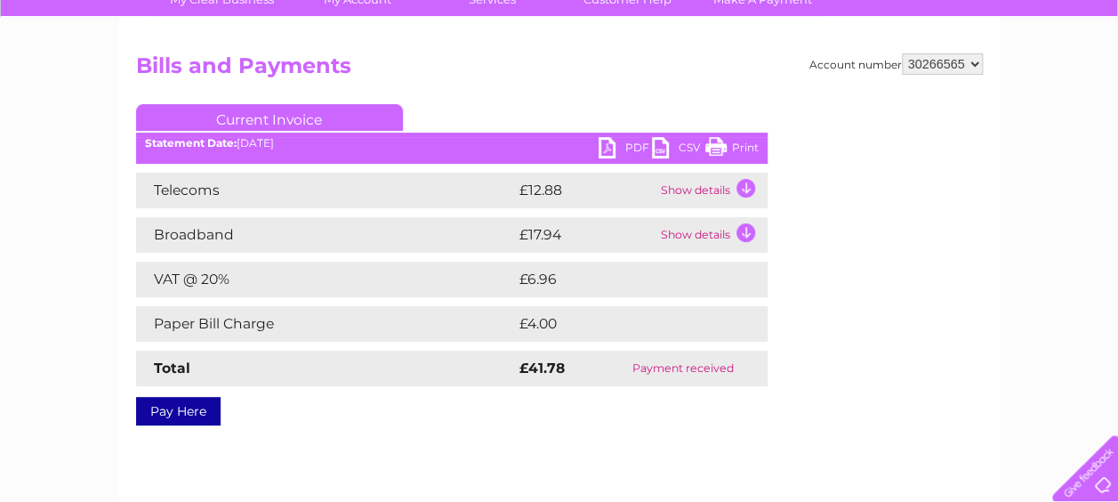
scroll to position [157, 0]
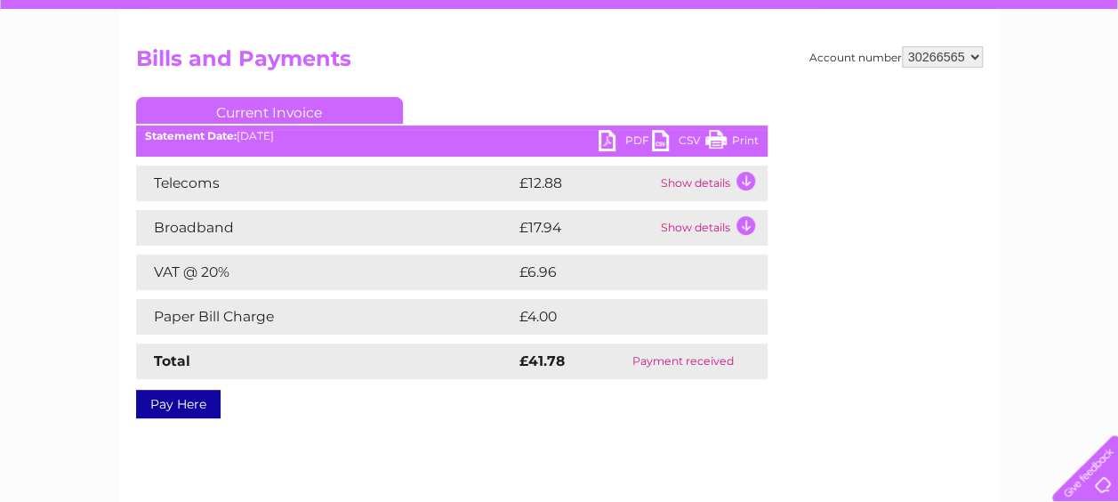
click at [613, 139] on link "PDF" at bounding box center [624, 143] width 53 height 26
click at [63, 155] on div "My Clear Business Login Details My Details My Preferences Link Account My Accou…" at bounding box center [559, 394] width 1118 height 837
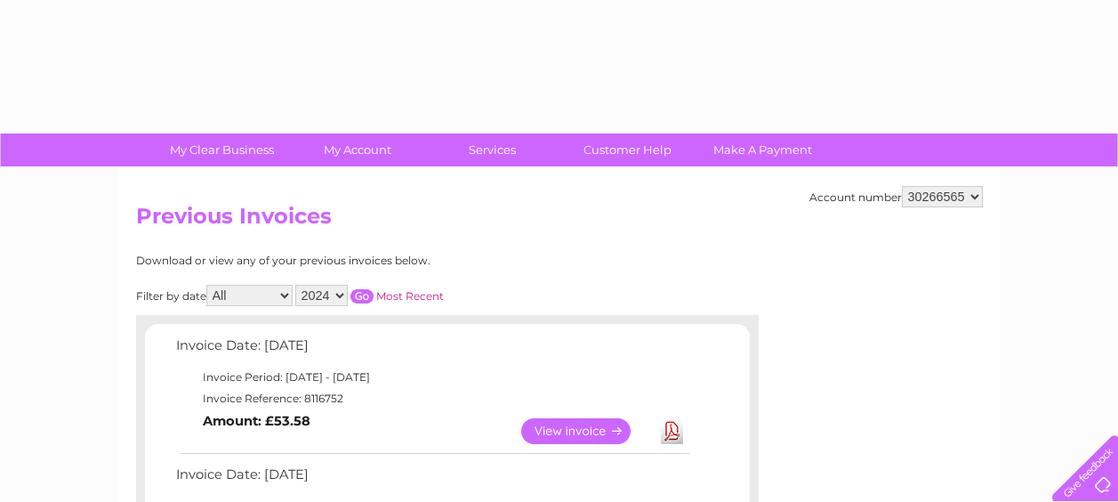
select select "2024"
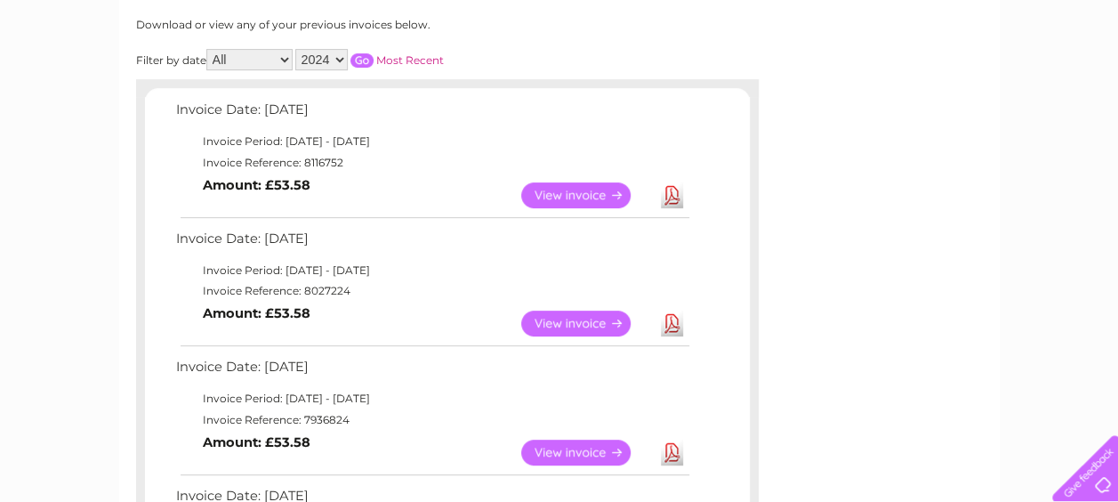
click at [674, 323] on link "Download" at bounding box center [672, 323] width 22 height 26
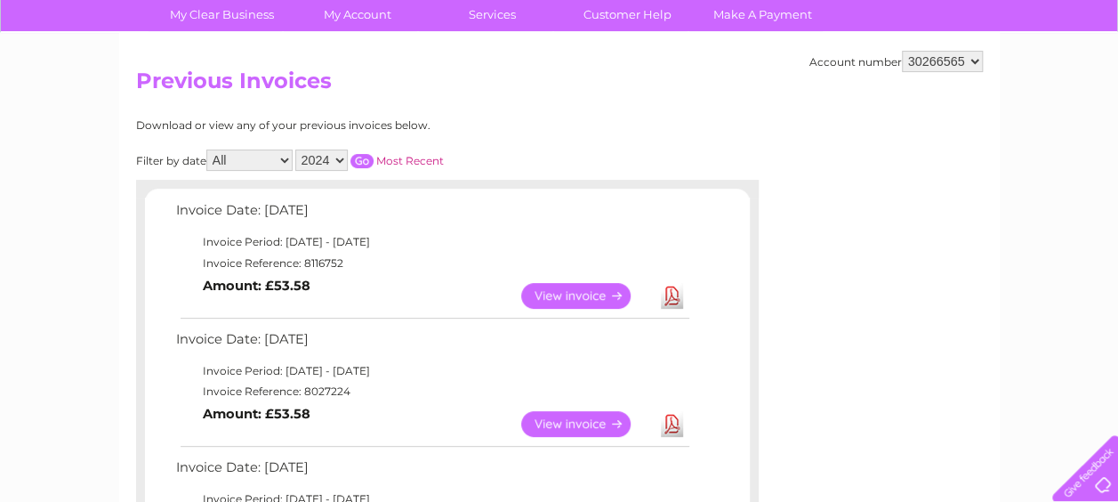
scroll to position [123, 0]
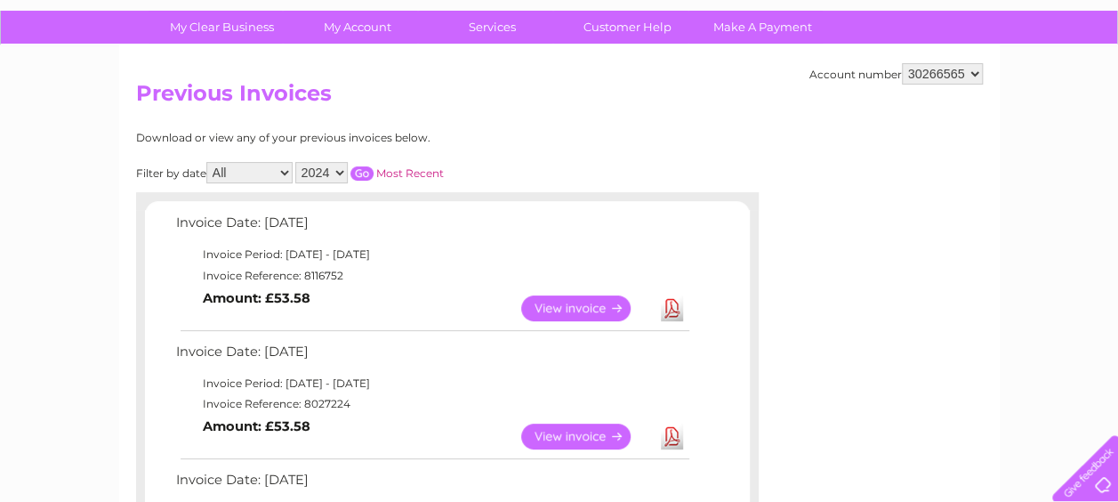
click at [368, 170] on input "button" at bounding box center [361, 173] width 23 height 14
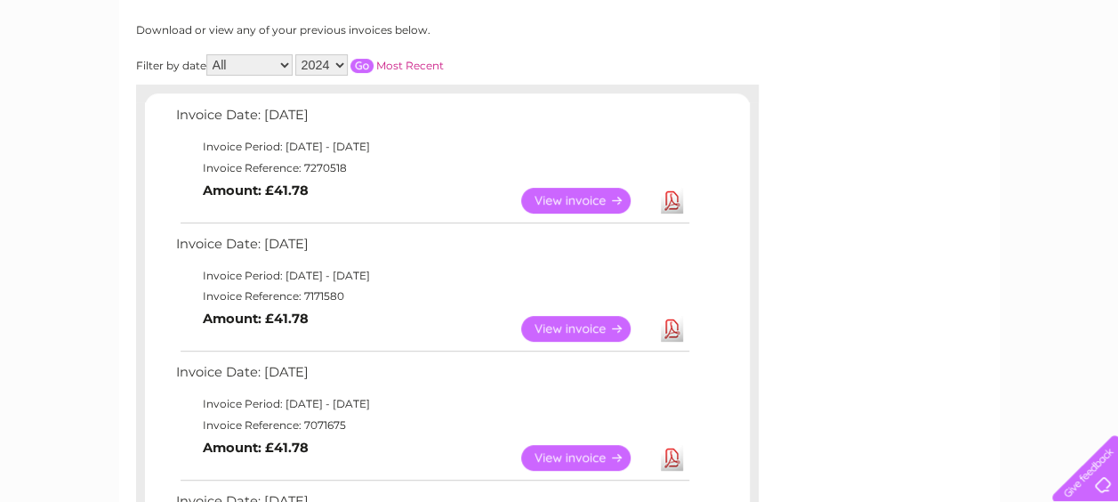
scroll to position [253, 0]
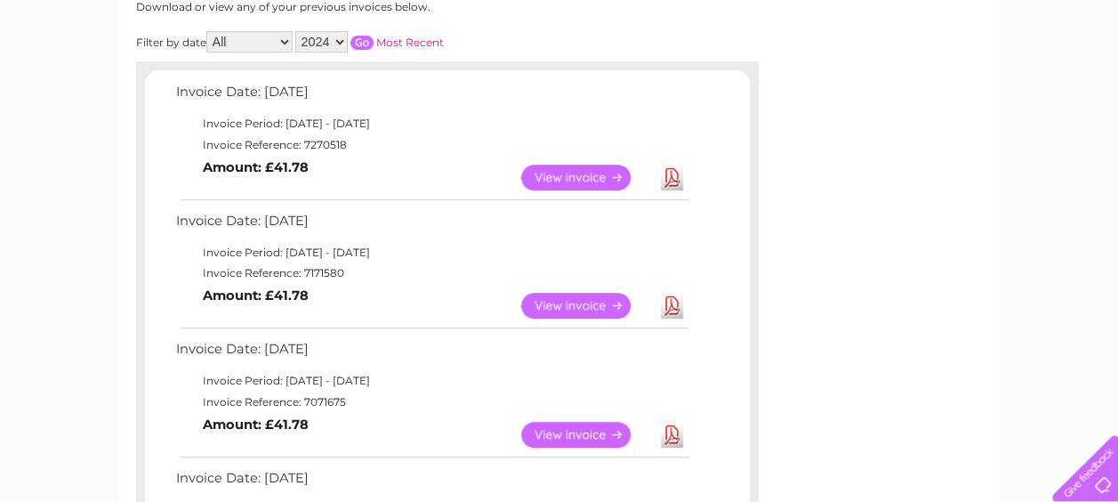
click at [671, 306] on link "Download" at bounding box center [672, 306] width 22 height 26
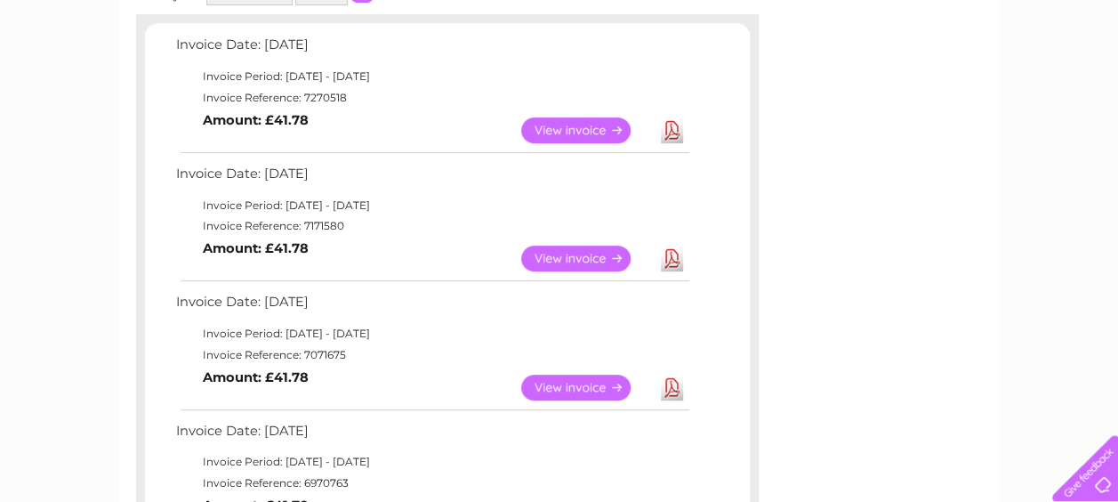
scroll to position [354, 0]
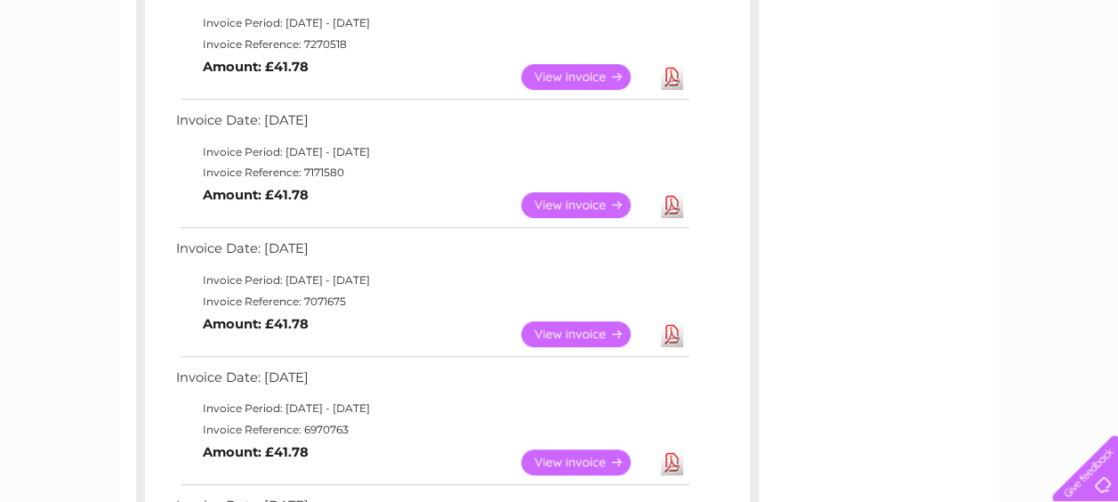
click at [671, 333] on link "Download" at bounding box center [672, 334] width 22 height 26
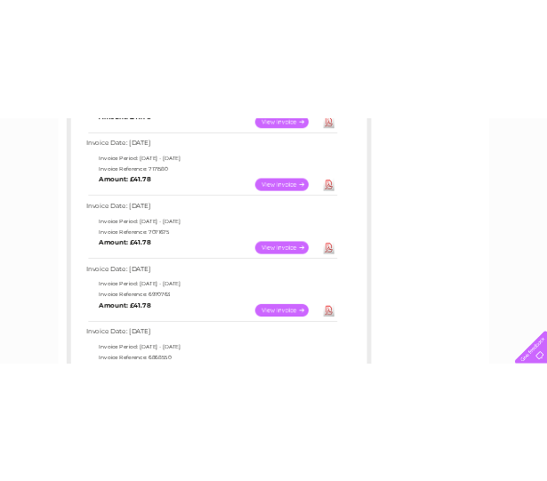
scroll to position [440, 0]
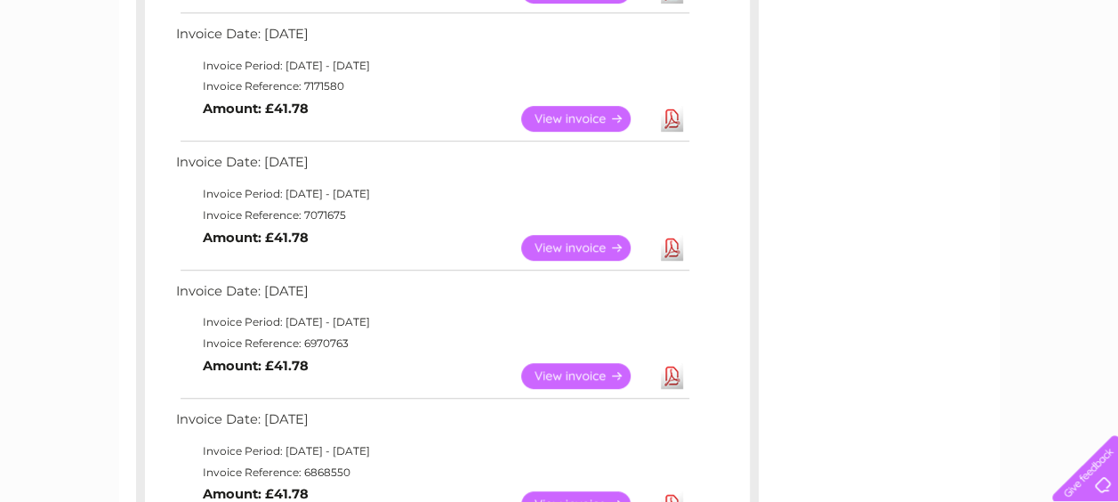
click at [675, 375] on link "Download" at bounding box center [672, 376] width 22 height 26
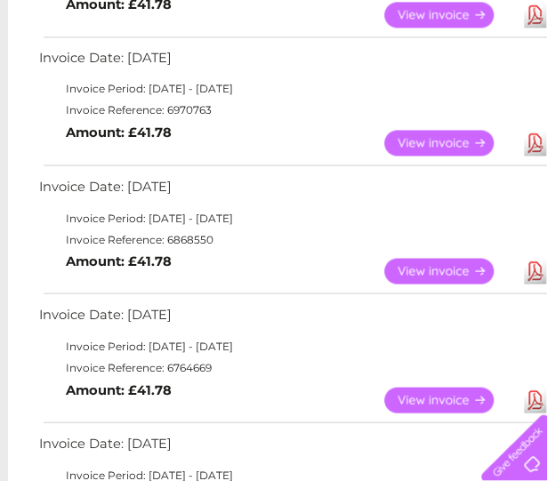
scroll to position [673, 18]
click at [538, 273] on link "Download" at bounding box center [535, 271] width 22 height 26
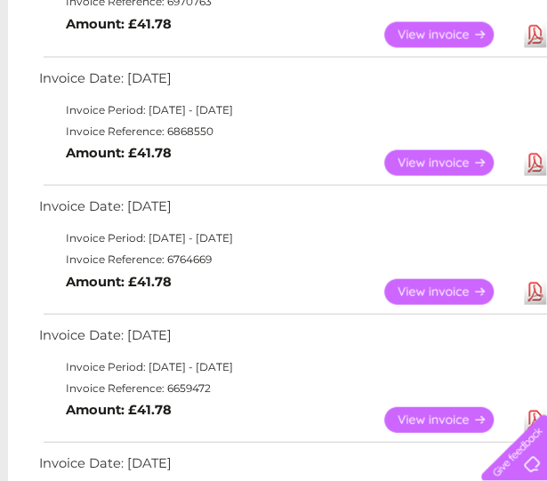
scroll to position [807, 18]
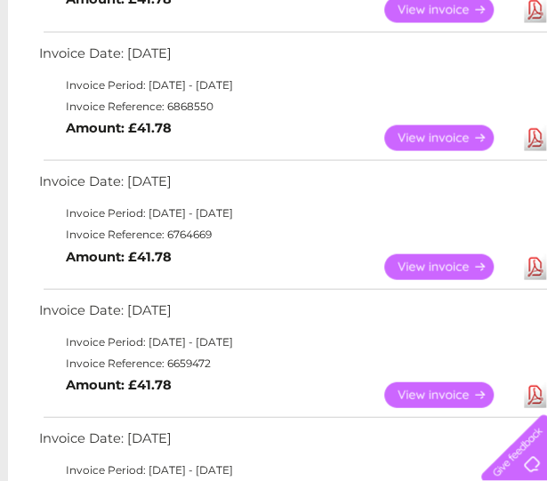
click at [536, 266] on link "Download" at bounding box center [535, 266] width 22 height 26
click at [486, 63] on td "Invoice Date: [DATE]" at bounding box center [295, 57] width 520 height 33
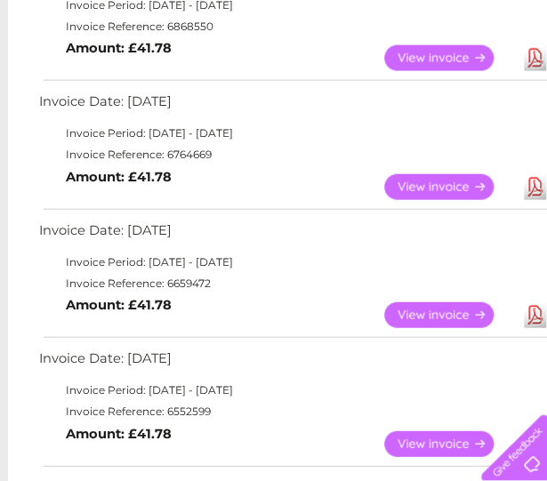
scroll to position [891, 18]
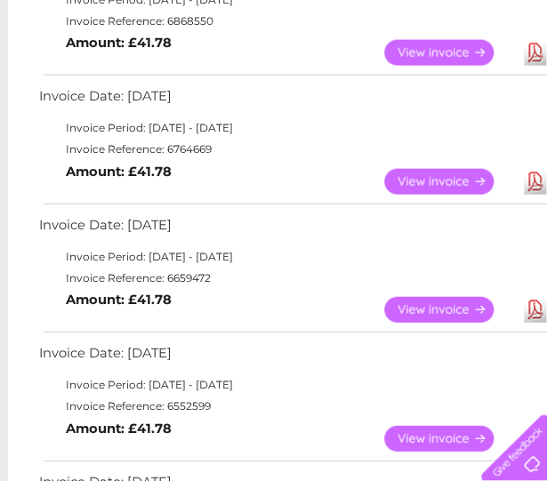
click at [537, 312] on link "Download" at bounding box center [535, 310] width 22 height 26
click at [37, 188] on td "View Download Amount: £41.78" at bounding box center [295, 182] width 520 height 44
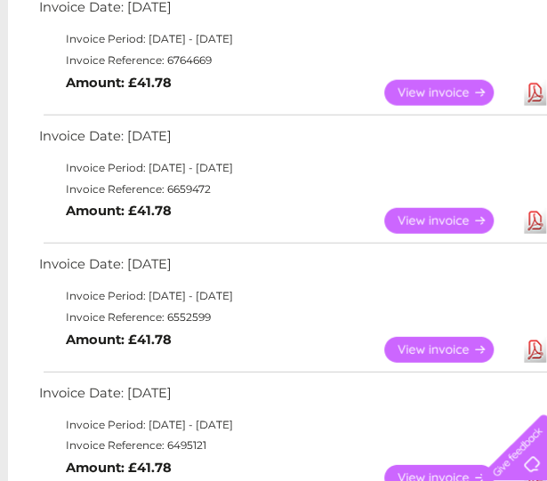
scroll to position [1004, 18]
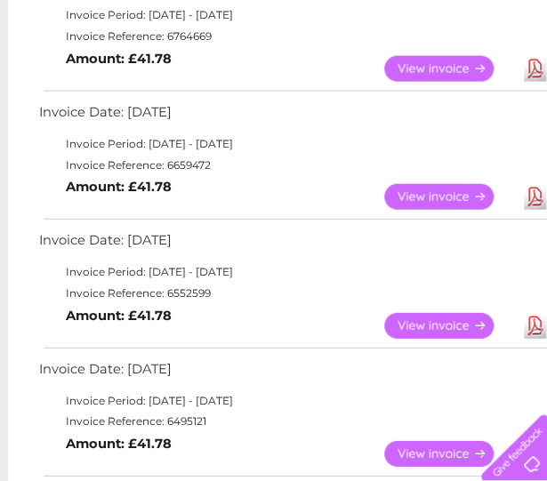
click at [532, 328] on link "Download" at bounding box center [535, 326] width 22 height 26
click at [48, 192] on td "View Download Amount: £41.78" at bounding box center [295, 197] width 520 height 44
click at [353, 277] on td "Invoice Period: [DATE] - [DATE]" at bounding box center [295, 271] width 520 height 21
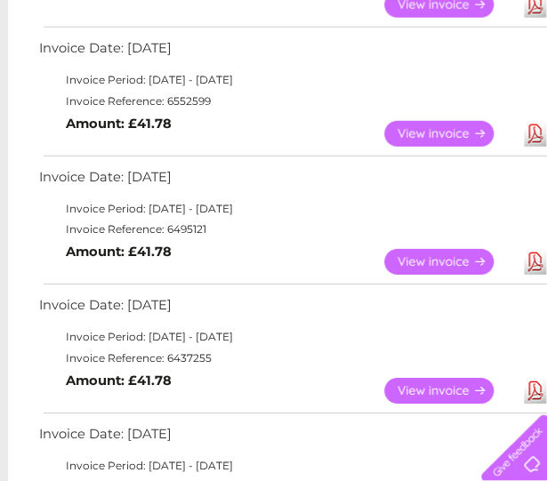
scroll to position [1201, 18]
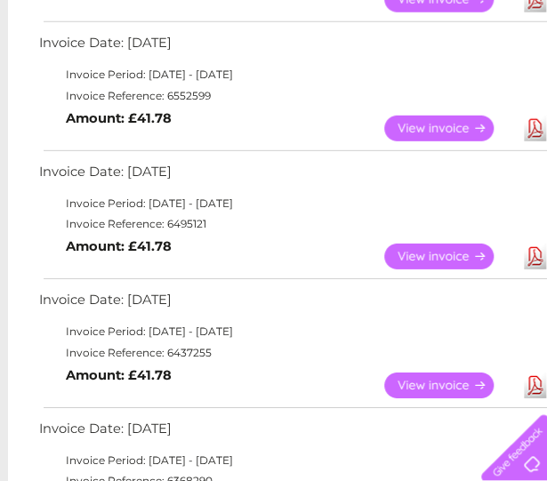
click at [534, 256] on link "Download" at bounding box center [535, 257] width 22 height 26
click at [223, 243] on td "View Download Amount: £41.78" at bounding box center [295, 257] width 520 height 44
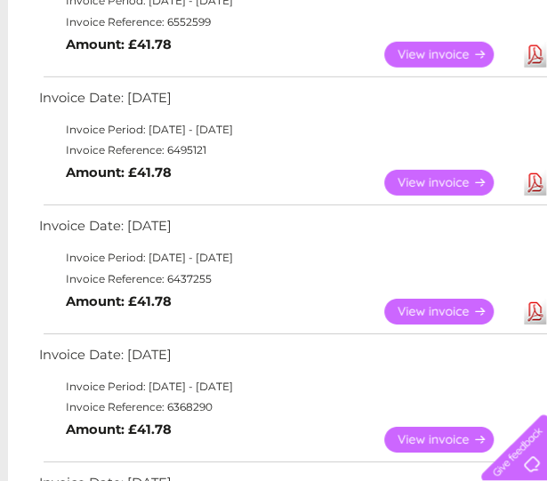
scroll to position [1294, 18]
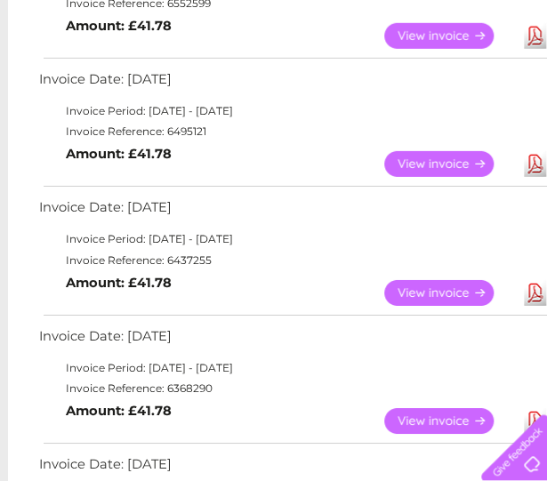
click at [533, 289] on link "Download" at bounding box center [535, 293] width 22 height 26
click at [35, 263] on td "Invoice Reference: 6437255" at bounding box center [295, 260] width 520 height 21
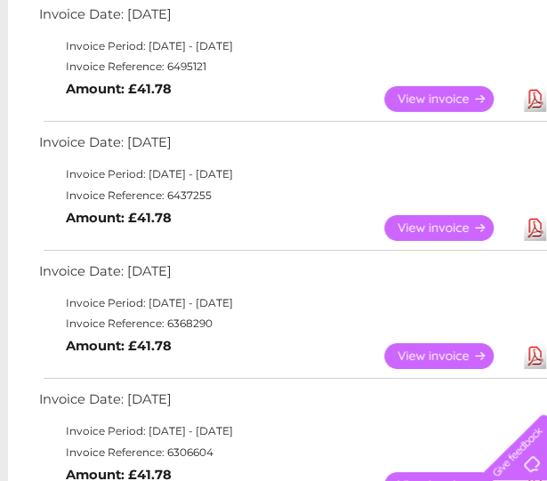
scroll to position [1401, 18]
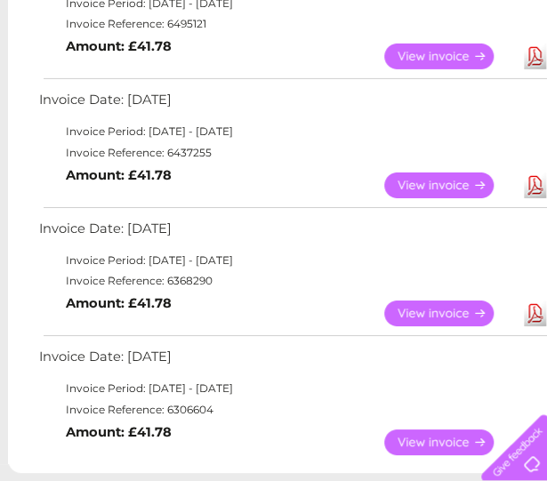
click at [532, 312] on link "Download" at bounding box center [535, 314] width 22 height 26
click at [69, 268] on td "Invoice Period: [DATE] - [DATE]" at bounding box center [295, 260] width 520 height 21
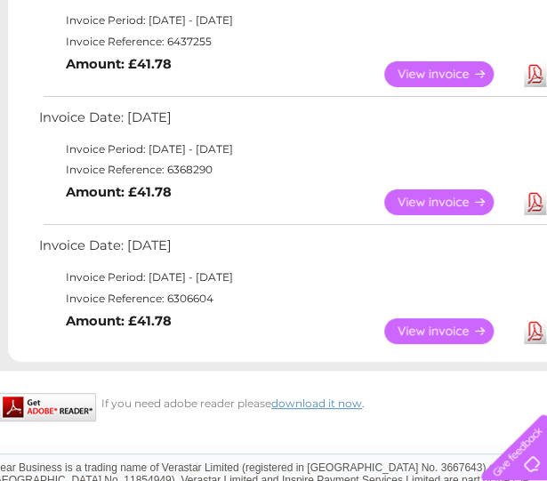
scroll to position [1518, 18]
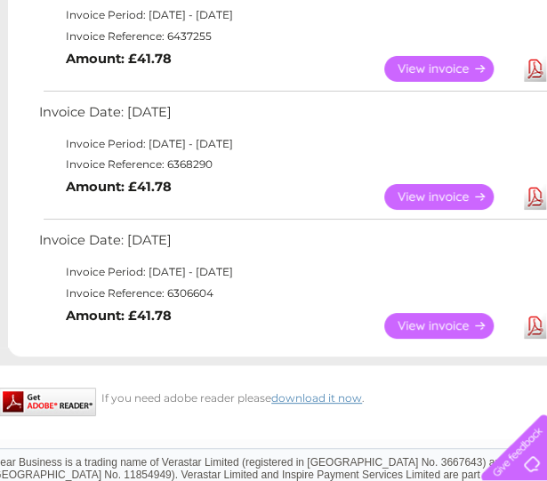
click at [537, 324] on link "Download" at bounding box center [535, 326] width 22 height 26
click at [50, 314] on td "View Download Amount: £41.78" at bounding box center [295, 326] width 520 height 44
